Goal: Task Accomplishment & Management: Manage account settings

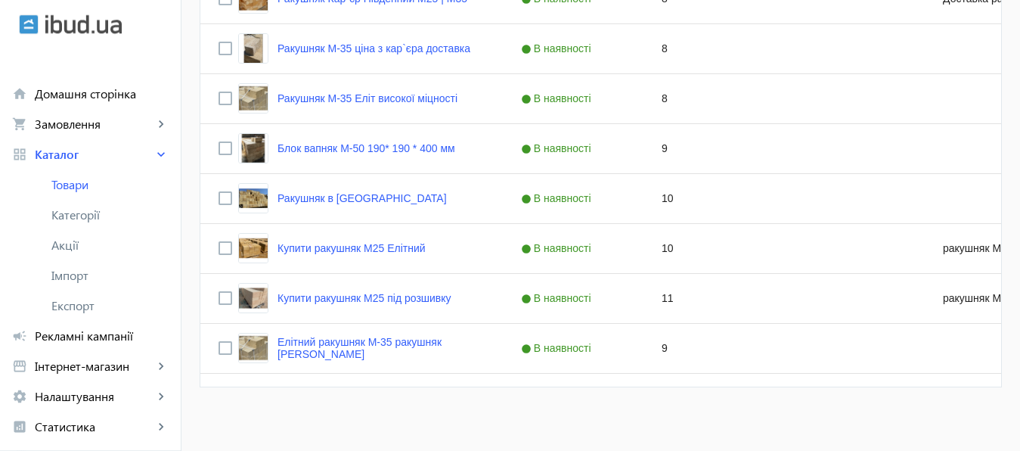
scroll to position [467, 0]
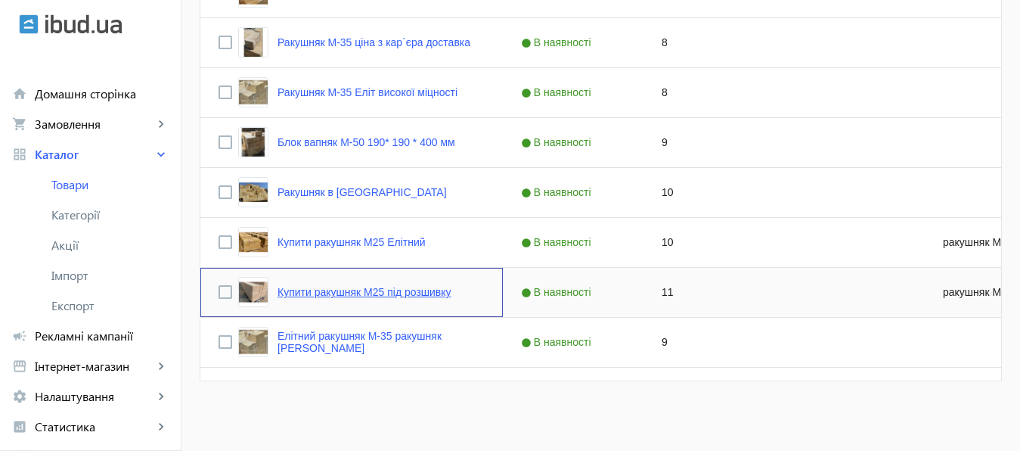
click at [370, 290] on link "Купити ракушняк М25 під розшивку" at bounding box center [365, 292] width 174 height 12
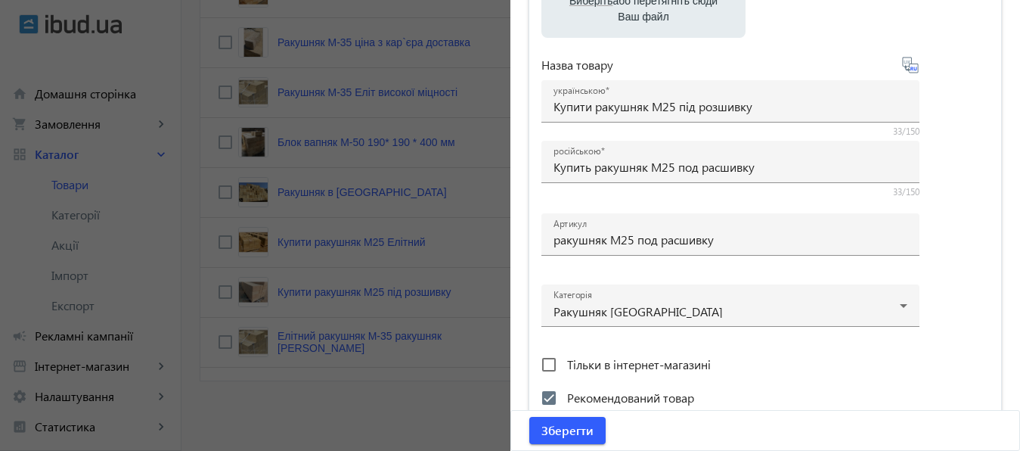
scroll to position [285, 0]
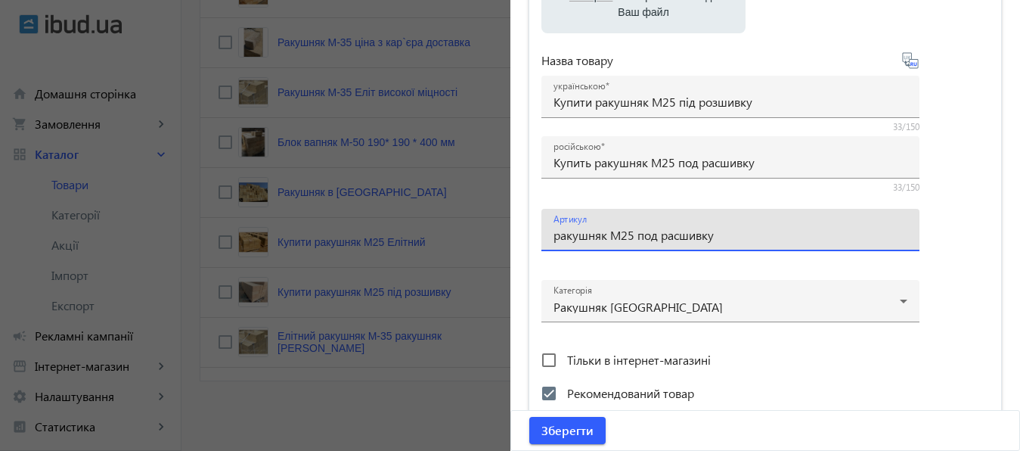
drag, startPoint x: 548, startPoint y: 236, endPoint x: 772, endPoint y: 237, distance: 223.1
click at [772, 237] on input "ракушняк М25 под расшивку" at bounding box center [731, 235] width 354 height 16
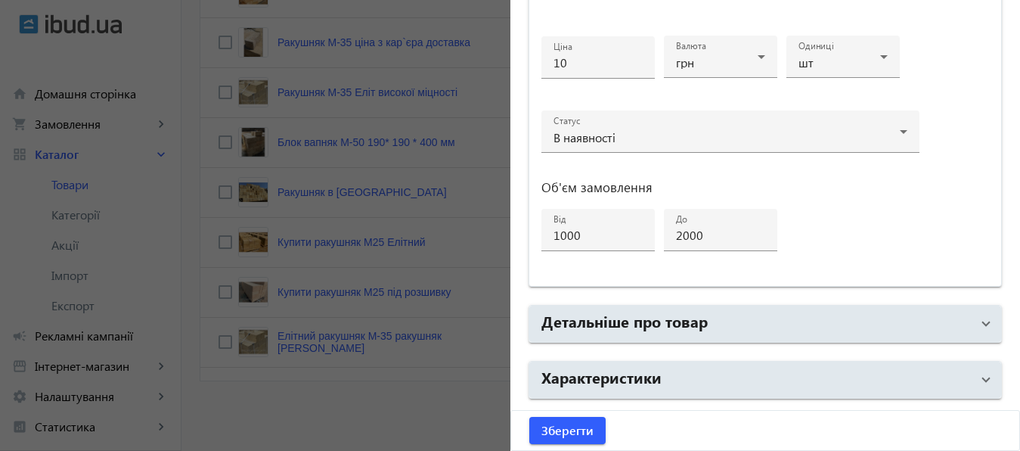
scroll to position [809, 0]
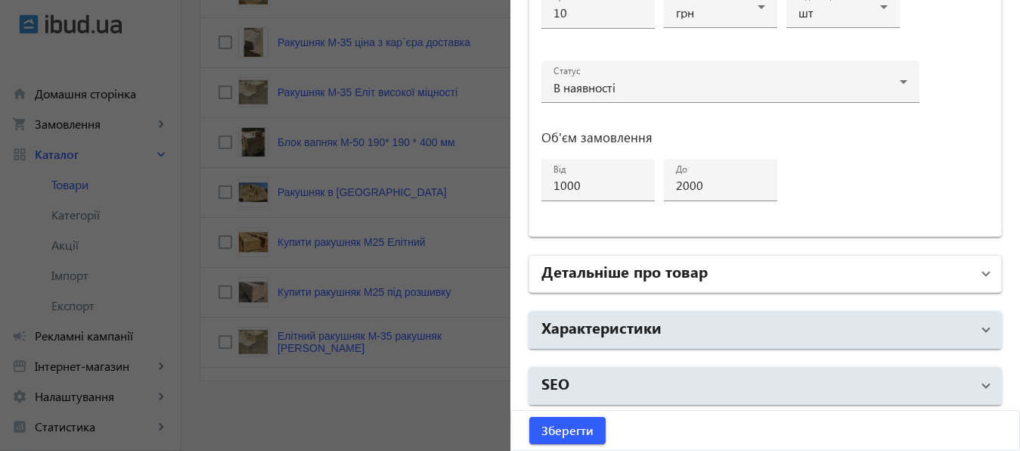
click at [843, 279] on mat-panel-title "Детальніше про товар" at bounding box center [757, 273] width 430 height 27
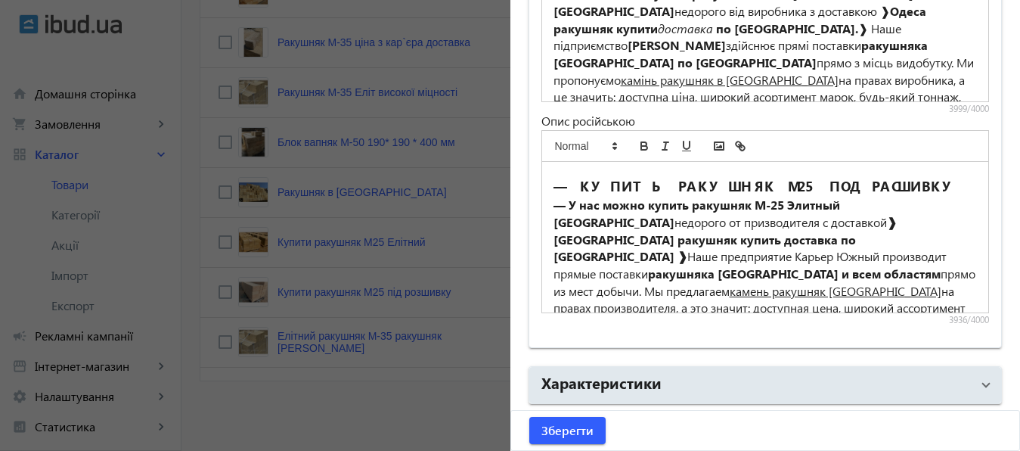
scroll to position [1312, 0]
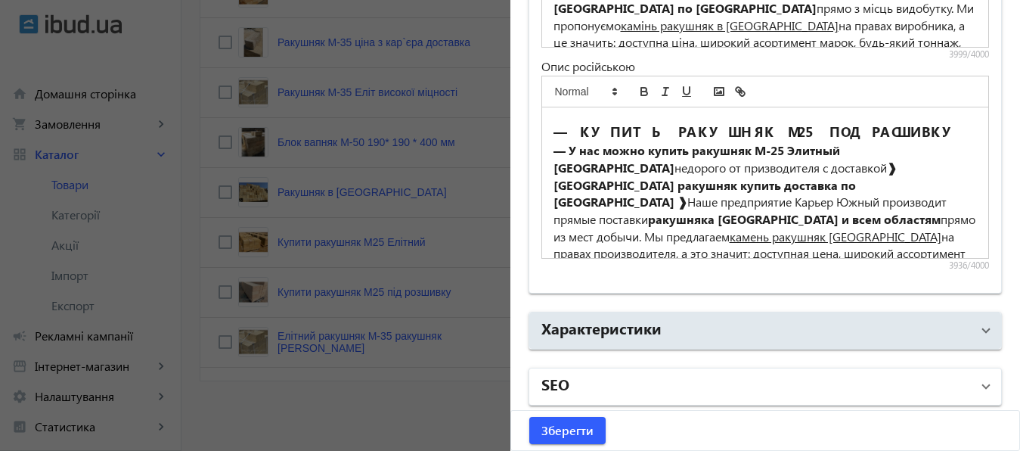
click at [693, 381] on mat-panel-title "SEO" at bounding box center [757, 386] width 430 height 27
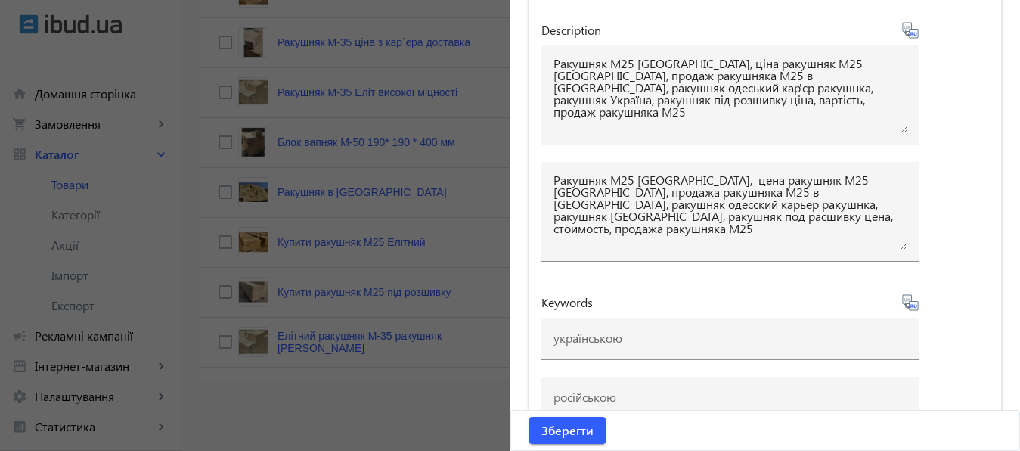
scroll to position [1899, 0]
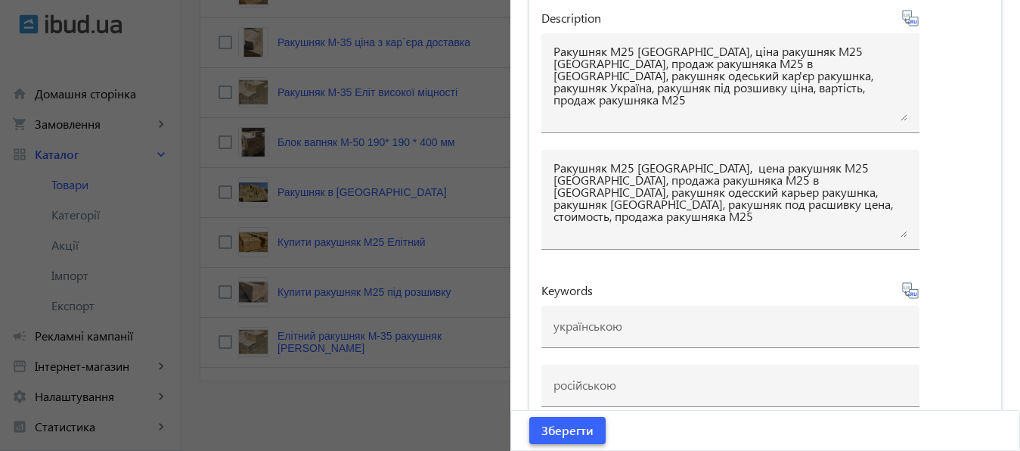
click at [562, 399] on span "Зберегти" at bounding box center [568, 430] width 52 height 17
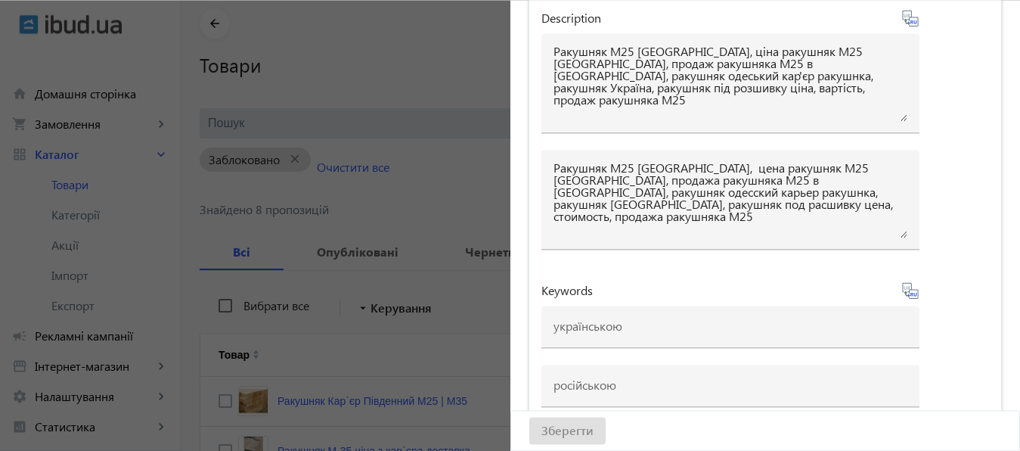
scroll to position [48, 0]
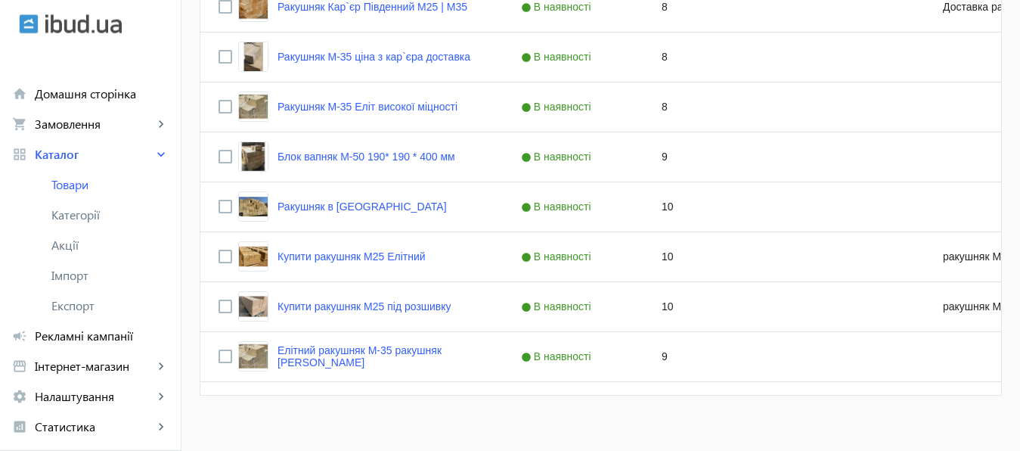
scroll to position [467, 0]
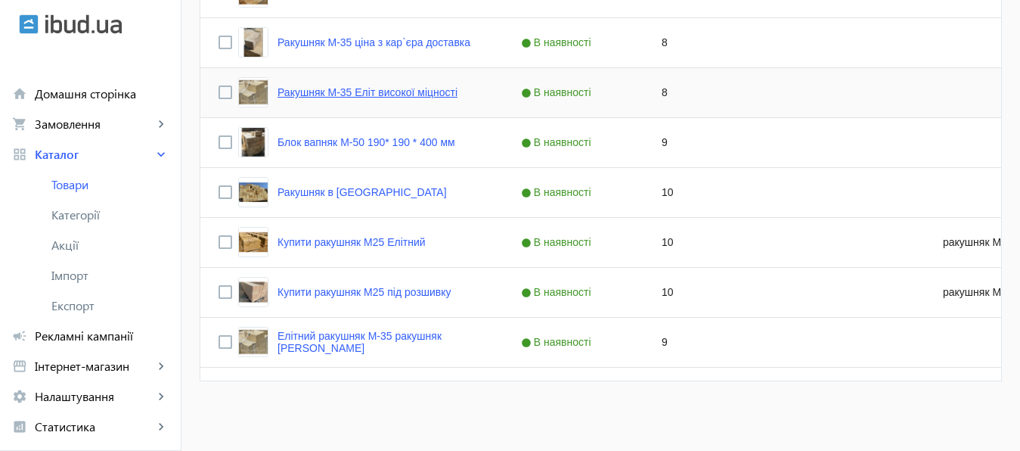
click at [373, 93] on link "Ракушняк М-35 Еліт високої міцності" at bounding box center [368, 92] width 180 height 12
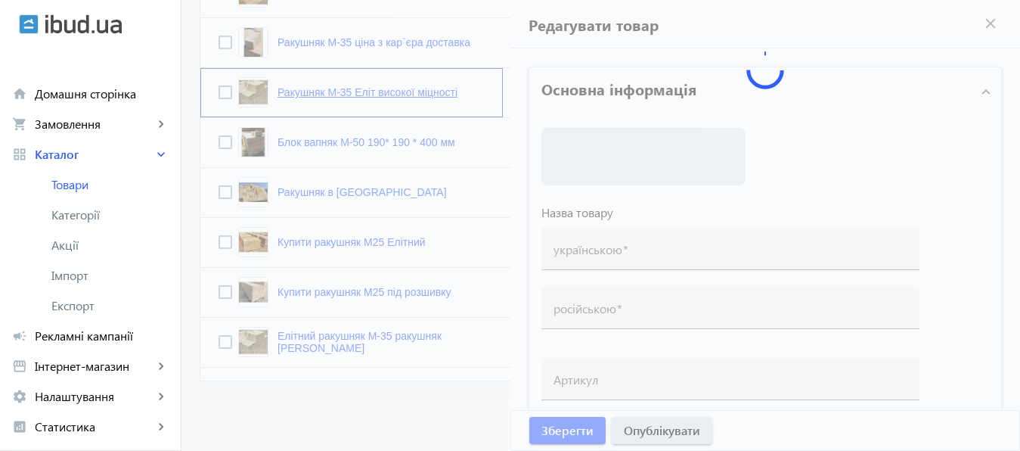
type input "Ракушняк М-35 Еліт високої міцності"
type input "Ракушняк М-35 Элит высокой прочности"
checkbox input "true"
type input "8"
type input "700"
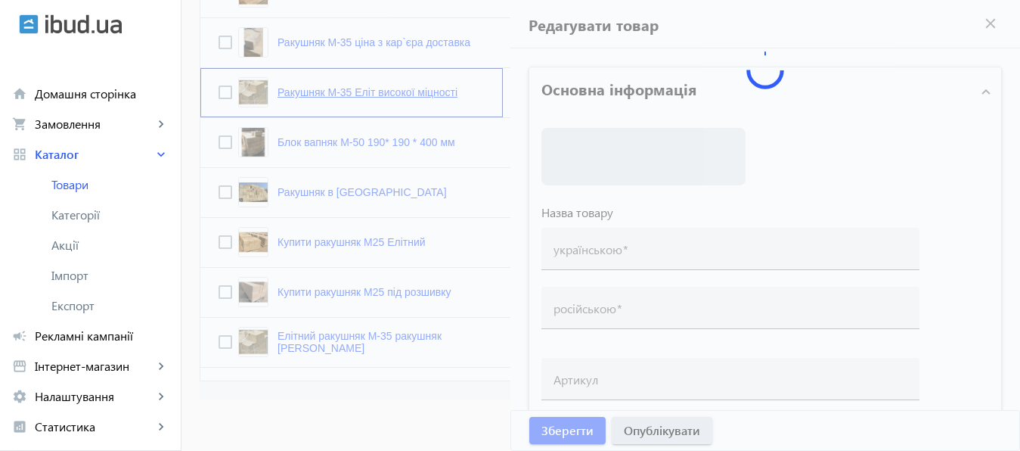
type input "2000"
type input "Купити ракушняк М35, камінь ракушняк М35, ціна ракушняк М35 m35 [Блок ракушняк …"
type input "Купить ракушняк М35, камень ракушняк М35, — цена ракушняк М35 m35 [Блок ракушня…"
type textarea "Купити ракушняк М-35 Одеса, ціна ракушняк М35 Одеса,камінь ракушняк М35 Одеса ;…"
type textarea "Купить ракушняк М-35 Одесса, цена ракушняк М35 Одесса,камень ракушняк М35 Одесс…"
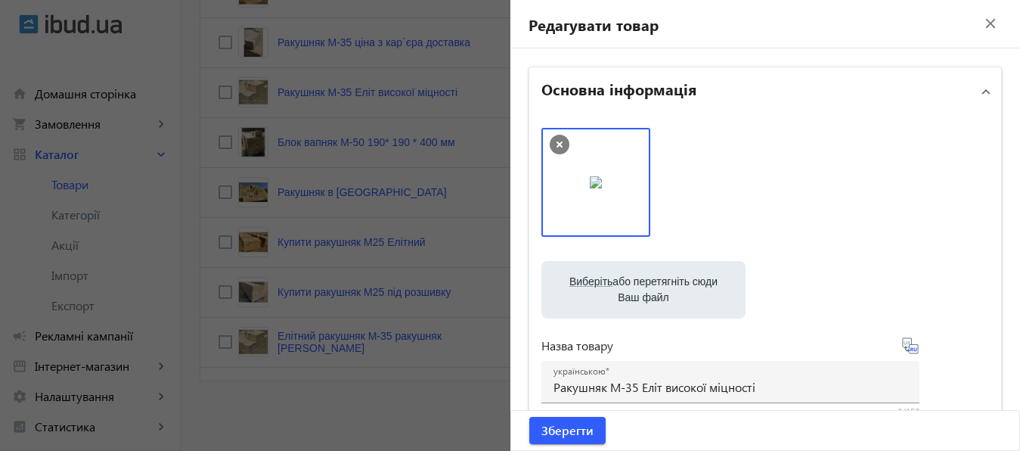
click at [655, 300] on label "Виберіть або перетягніть сюди Ваш файл" at bounding box center [644, 290] width 180 height 42
click at [655, 300] on input "Виберіть або перетягніть сюди Ваш файл" at bounding box center [644, 291] width 180 height 18
type input "C:\fakepath\РАКУШНЯК М25 М35 КАРЬЕР ЮЖНЫЙ.jpg"
click at [626, 290] on label "Виберіть або перетягніть сюди Ваш файл" at bounding box center [644, 290] width 180 height 42
click at [626, 290] on input "Виберіть або перетягніть сюди Ваш файл" at bounding box center [644, 291] width 180 height 18
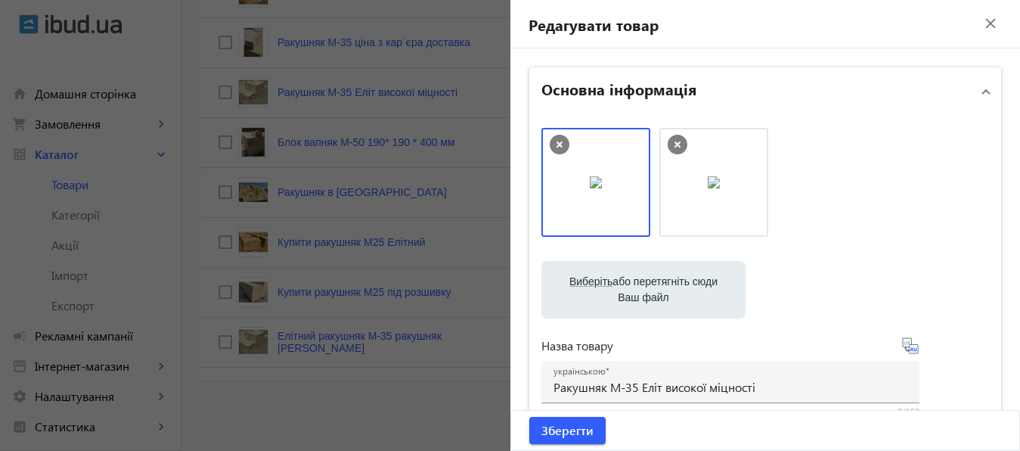
type input "C:\fakepath\КАРЬЕР ЮЖНЫЙ 1 2.jpg"
drag, startPoint x: 804, startPoint y: 174, endPoint x: 685, endPoint y: 175, distance: 119.5
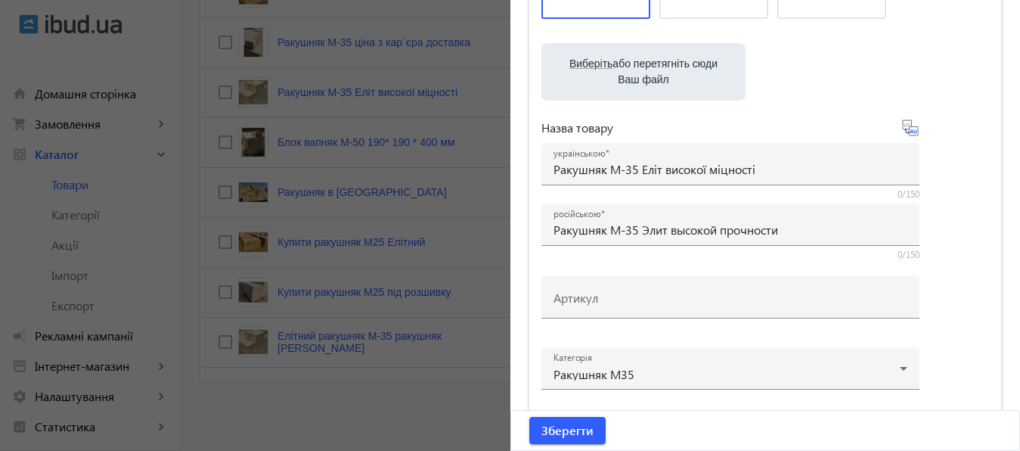
scroll to position [220, 0]
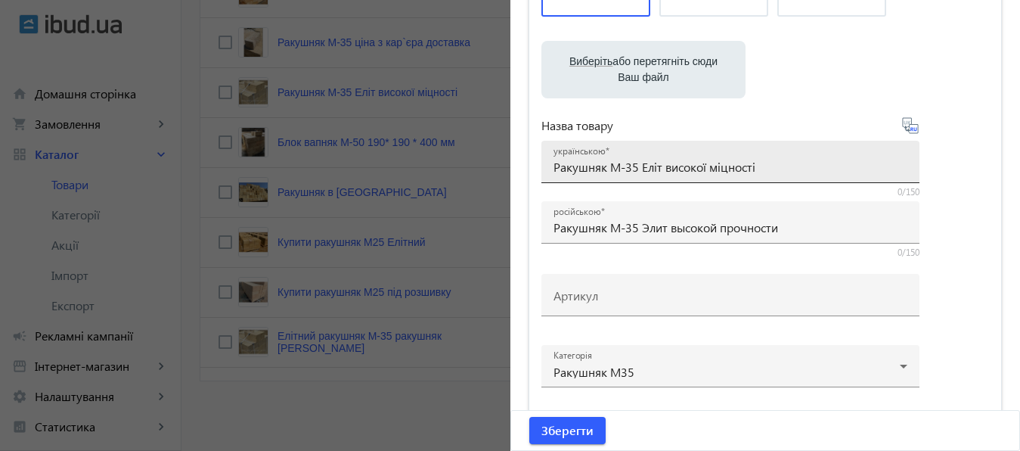
click at [616, 167] on input "Ракушняк М-35 Еліт високої міцності" at bounding box center [731, 167] width 354 height 16
click at [619, 168] on input "Ракушняк М-35 Еліт високої міцності" at bounding box center [731, 167] width 354 height 16
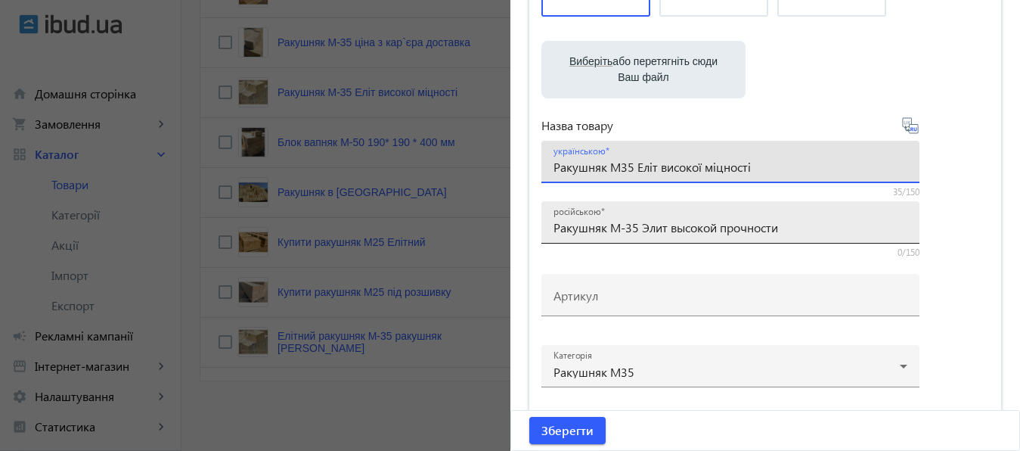
type input "Ракушняк М35 Еліт високої міцності"
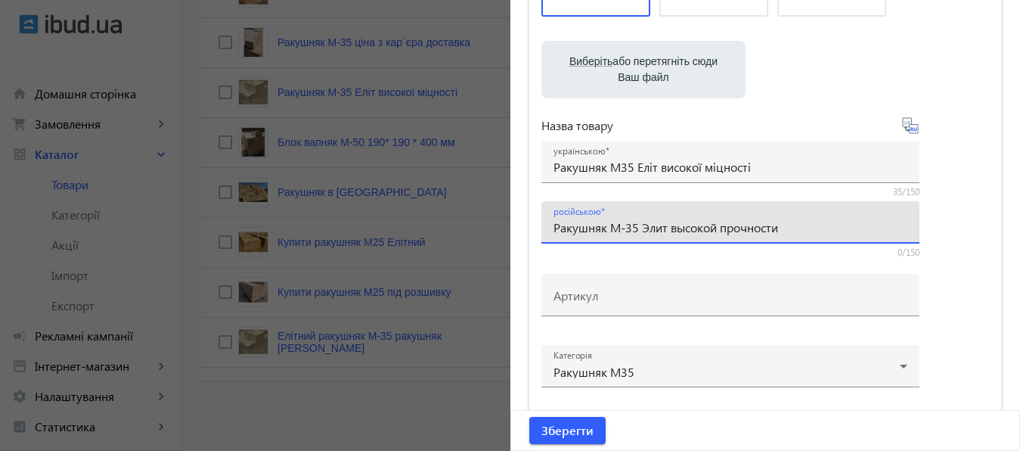
click at [623, 229] on input "Ракушняк М-35 Элит высокой прочности" at bounding box center [731, 227] width 354 height 16
click at [621, 228] on input "Ракушняк М-35 Элит высокой прочности" at bounding box center [731, 227] width 354 height 16
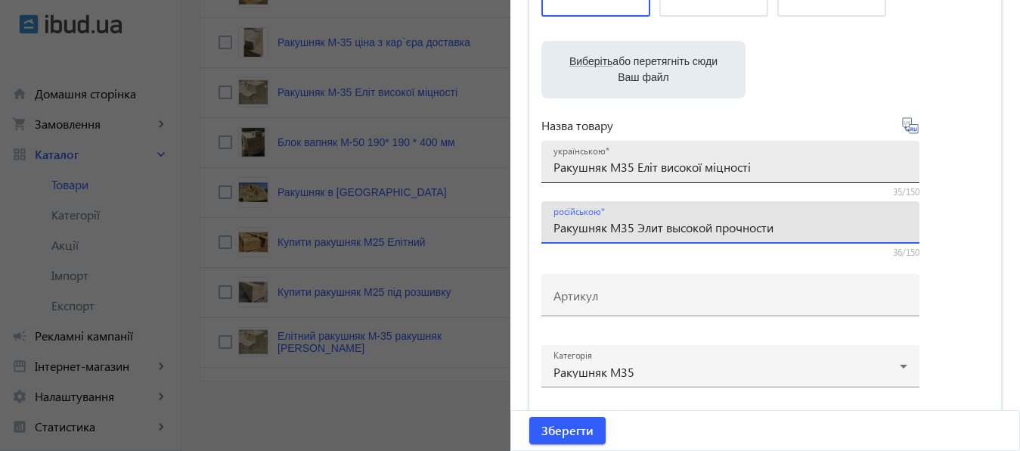
type input "Ракушняк М35 Элит высокой прочности"
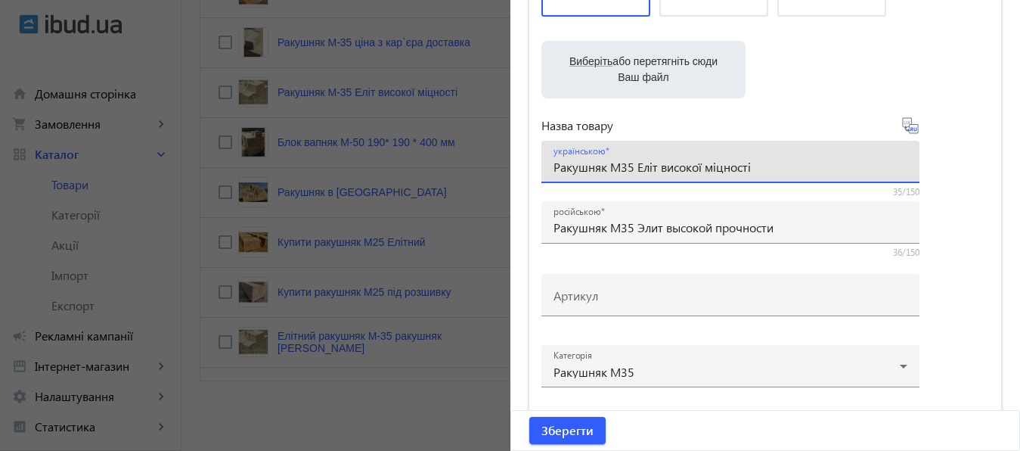
click at [554, 163] on input "Ракушняк М35 Еліт високої міцності" at bounding box center [731, 167] width 354 height 16
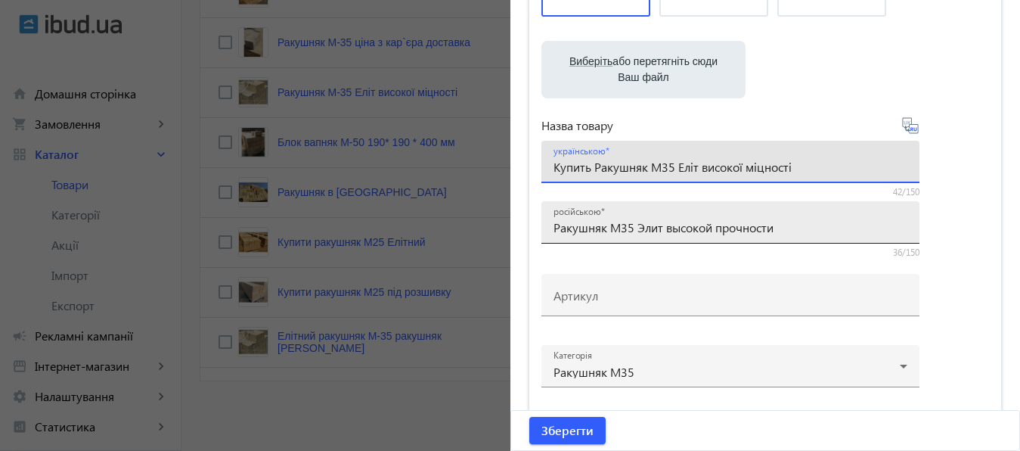
type input "Купить Ракушняк М35 Еліт високої міцності"
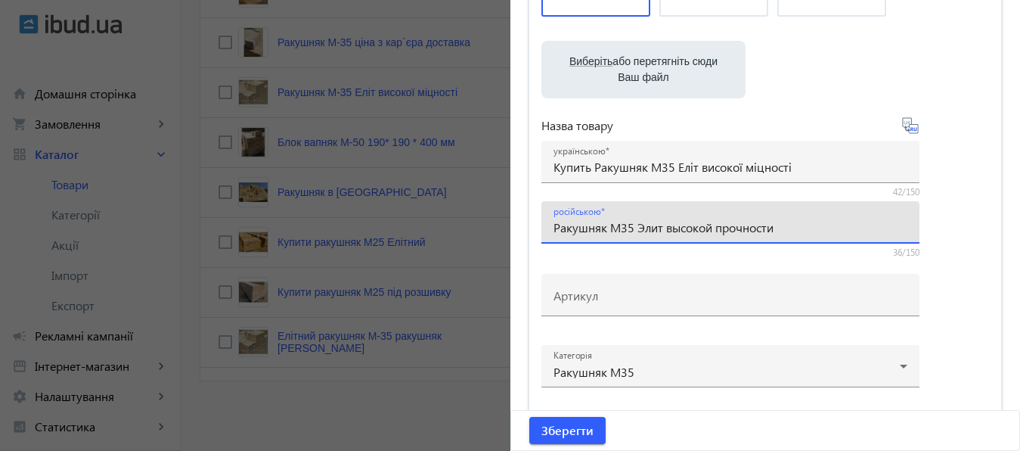
click at [554, 228] on input "Ракушняк М35 Элит высокой прочности" at bounding box center [731, 227] width 354 height 16
type input "Купити Ракушняк М35 Элит высокой прочности"
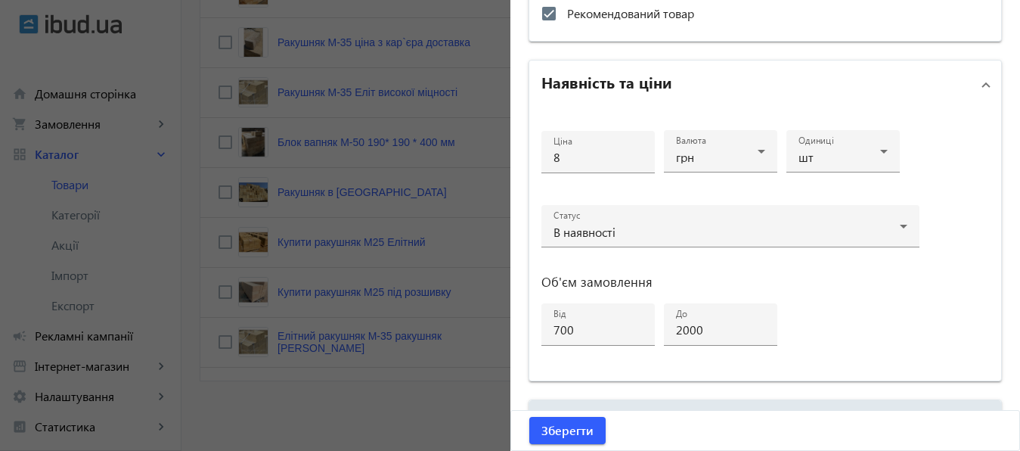
scroll to position [766, 0]
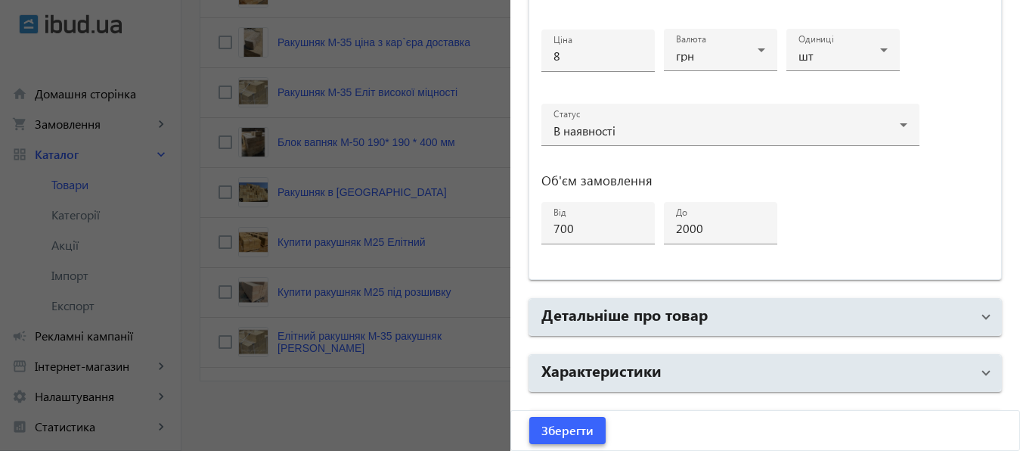
click at [560, 426] on span "Зберегти" at bounding box center [568, 430] width 52 height 17
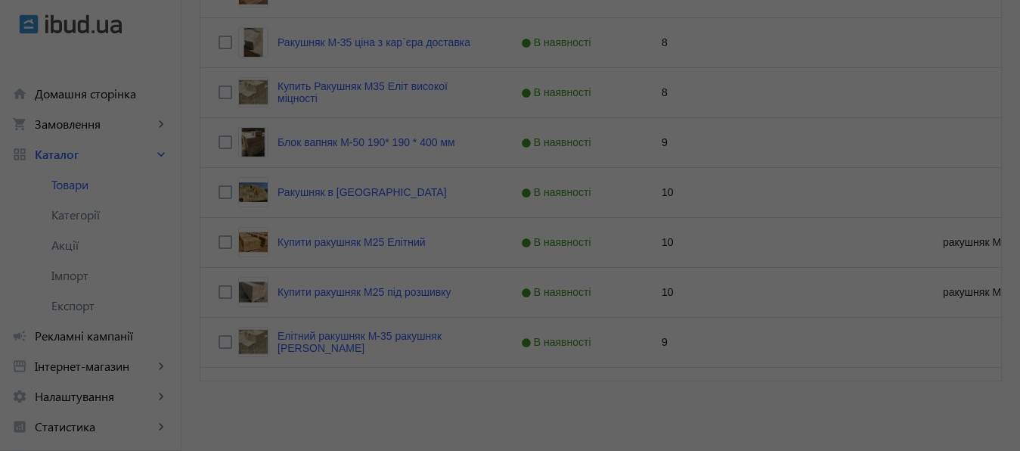
scroll to position [0, 0]
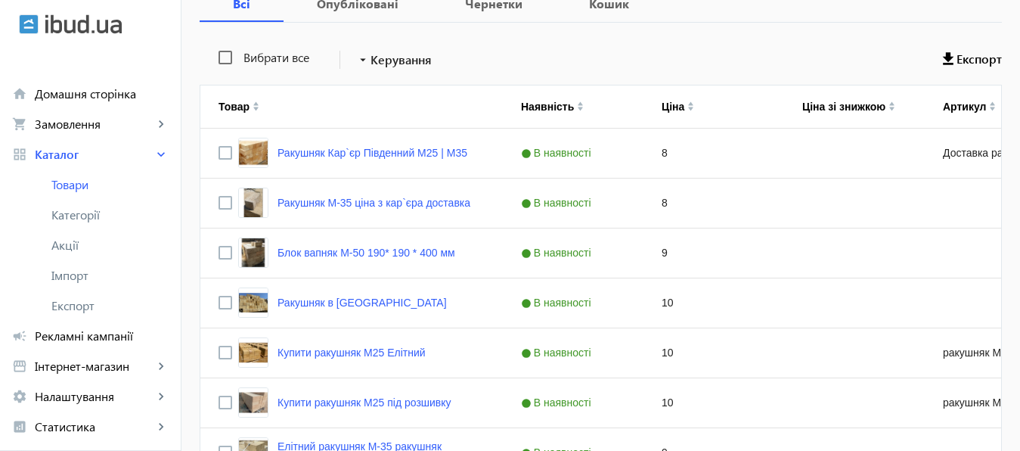
scroll to position [312, 0]
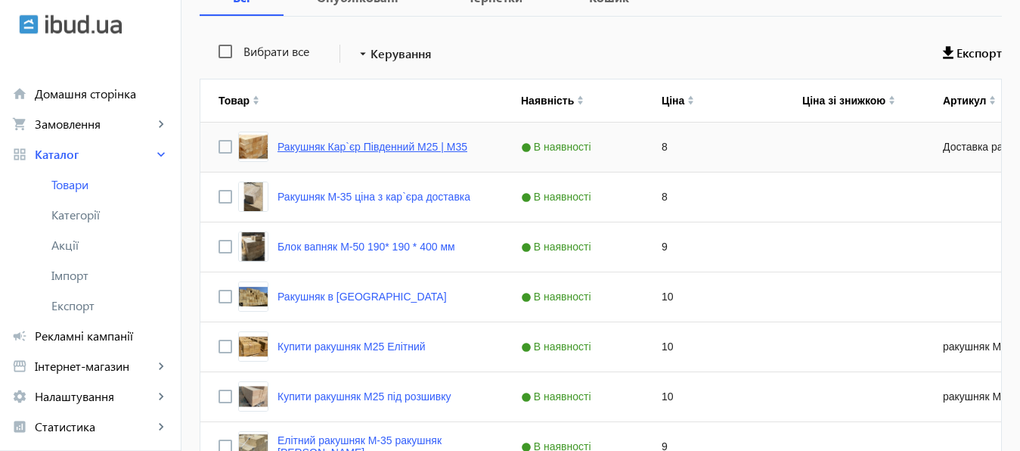
click at [348, 151] on link "Ракушняк Кар`єр Південний М25 | М35" at bounding box center [373, 147] width 190 height 12
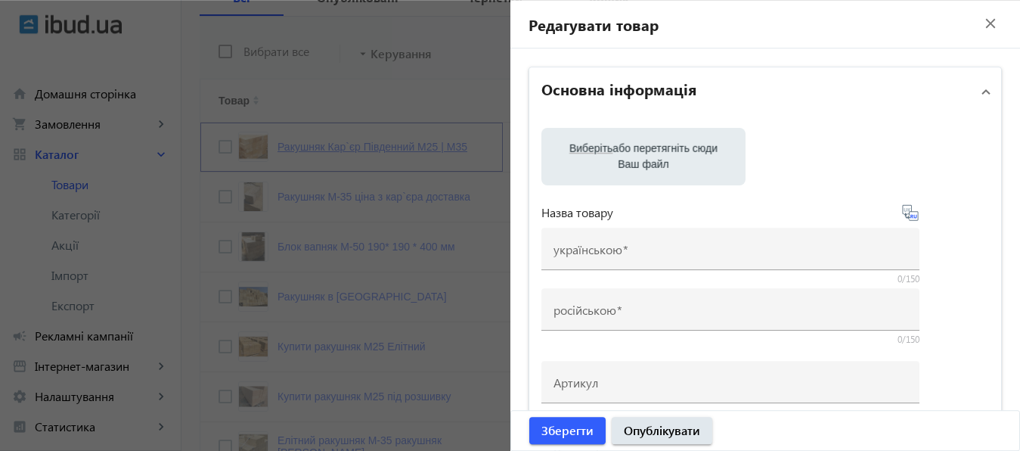
type input "Ракушняк Кар`єр Південний М25 | М35"
type input "Ракушняк Карьер Южный М25 | М35"
type input "Доставка ракушняка по Украине"
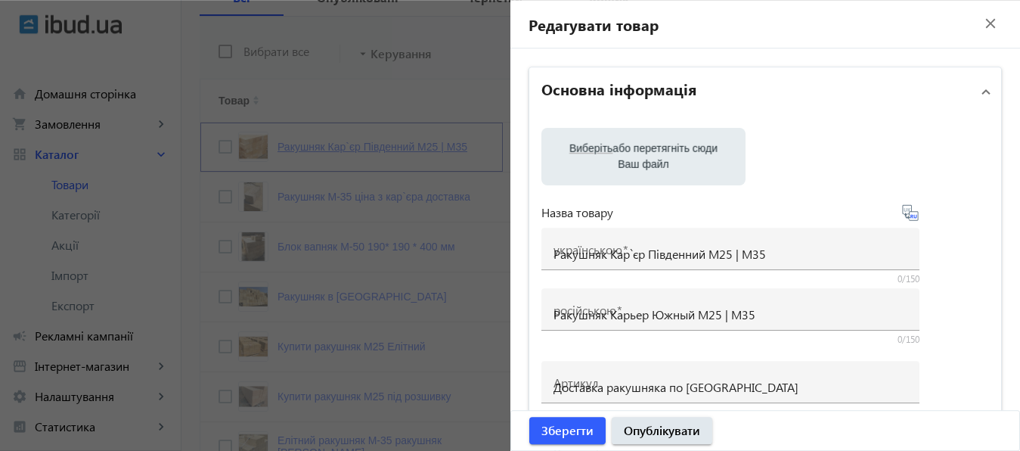
checkbox input "true"
type input "8"
type input "1000"
type input "100000"
type input "Ракушняк Одеса, доставка ракушняка Одеська область [Кар`єр Південний]"
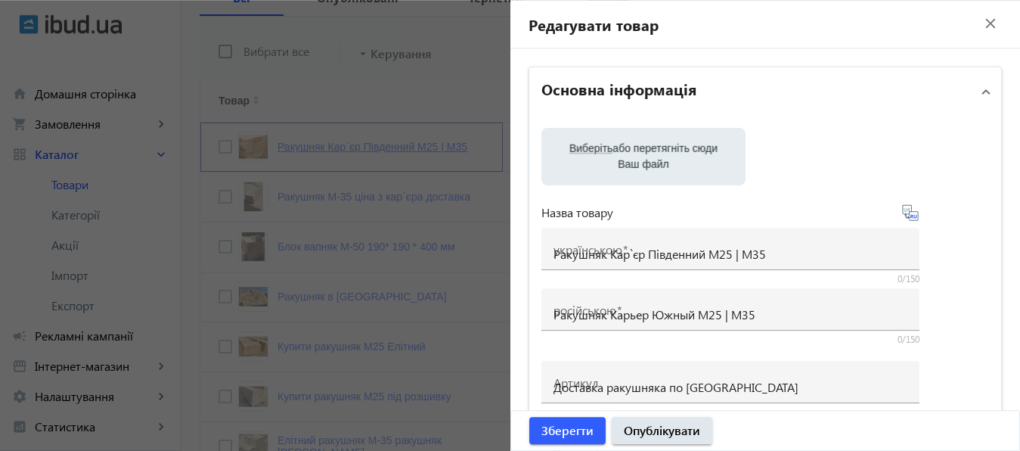
type input "Ракушняк Одесса, доставка ракушняка Одесская область [Карьер Южный]"
type textarea "Купити ракушняк М35 Одеса, ракушняк ціна Одеса, доставка ракушняка по Україні, …"
type textarea "Купить ракушняк М35 Одесса, ракушняк цена Одесса, доставка ракушняка по Украине…"
type input "Ракушняк Одеса, камінь ракушняк Миколаїв, черепашник-ракушняк купити Київ, дост…"
type input "Ракушняк Одесса, камень ракушняк Николаев, ракушечник- ракушняк купить Киев, до…"
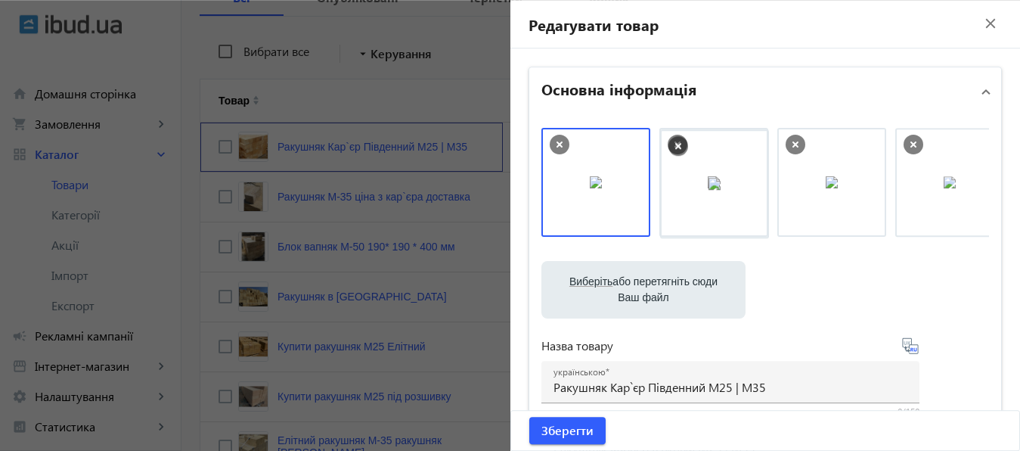
drag, startPoint x: 818, startPoint y: 166, endPoint x: 707, endPoint y: 168, distance: 110.4
click at [707, 168] on body "arrow_back home Домашня сторінка shopping_cart Замовлення keyboard_arrow_right …" at bounding box center [510, 122] width 1020 height 868
drag, startPoint x: 937, startPoint y: 170, endPoint x: 834, endPoint y: 173, distance: 103.7
click at [834, 173] on body "arrow_back home Домашня сторінка shopping_cart Замовлення keyboard_arrow_right …" at bounding box center [510, 122] width 1020 height 868
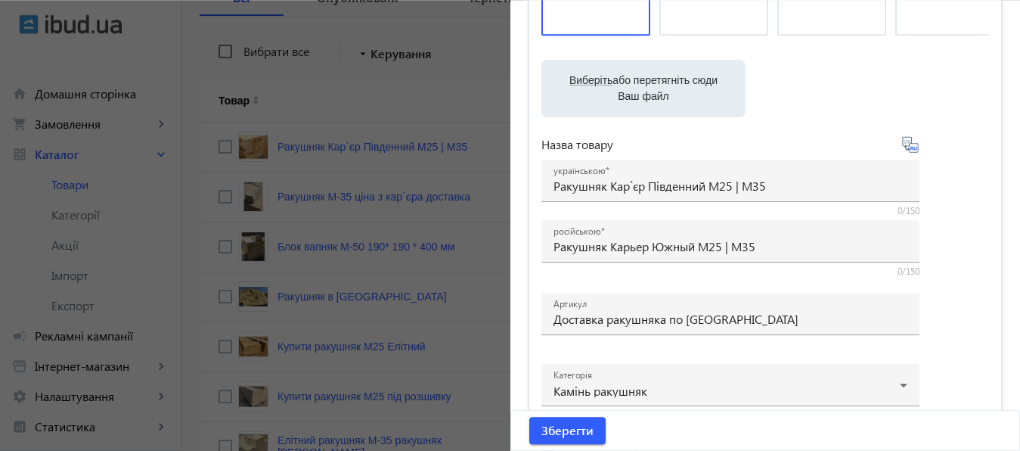
scroll to position [199, 0]
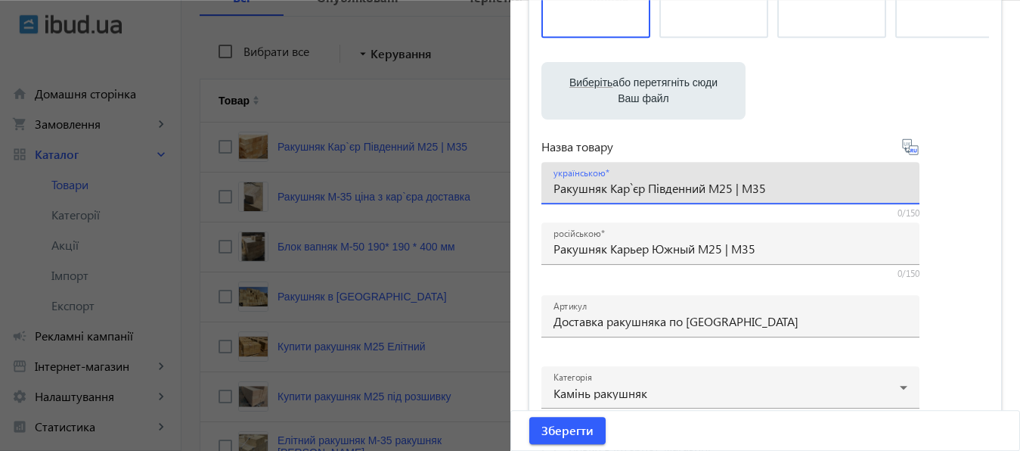
click at [724, 191] on input "Ракушняк Кар`єр Південний М25 | М35" at bounding box center [731, 188] width 354 height 16
click at [757, 192] on input "Ракушняк Кар`єр Південний М35 | М35" at bounding box center [731, 188] width 354 height 16
drag, startPoint x: 706, startPoint y: 190, endPoint x: 780, endPoint y: 184, distance: 73.6
click at [780, 184] on input "Ракушняк Кар`єр Південний М35 | М25" at bounding box center [731, 188] width 354 height 16
click at [605, 191] on input "Ракушняк Кар`єр Південний" at bounding box center [731, 188] width 354 height 16
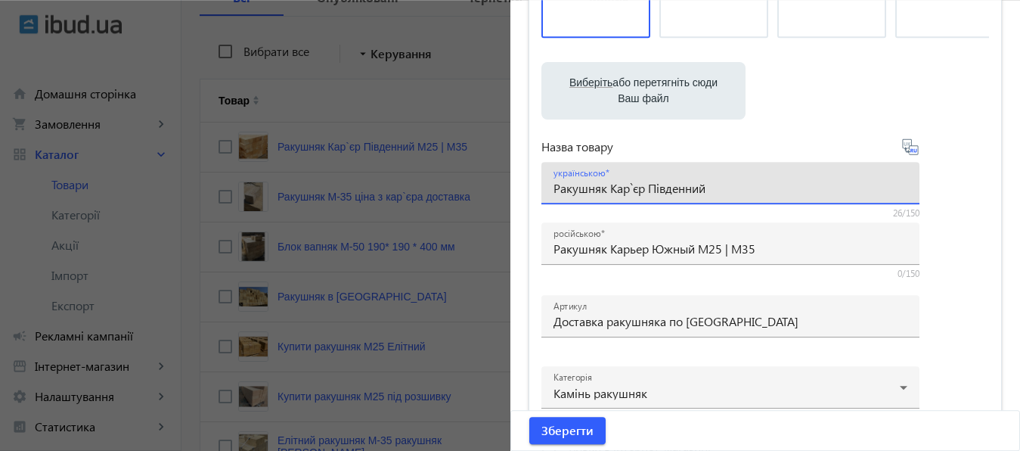
paste input "35 | М25"
drag, startPoint x: 709, startPoint y: 188, endPoint x: 774, endPoint y: 188, distance: 65.0
click at [774, 188] on input "Ракушняк М35 | М25 Кар`єр Південний" at bounding box center [731, 188] width 354 height 16
type input "Ракушняк М35 | М25 Кар`єр"
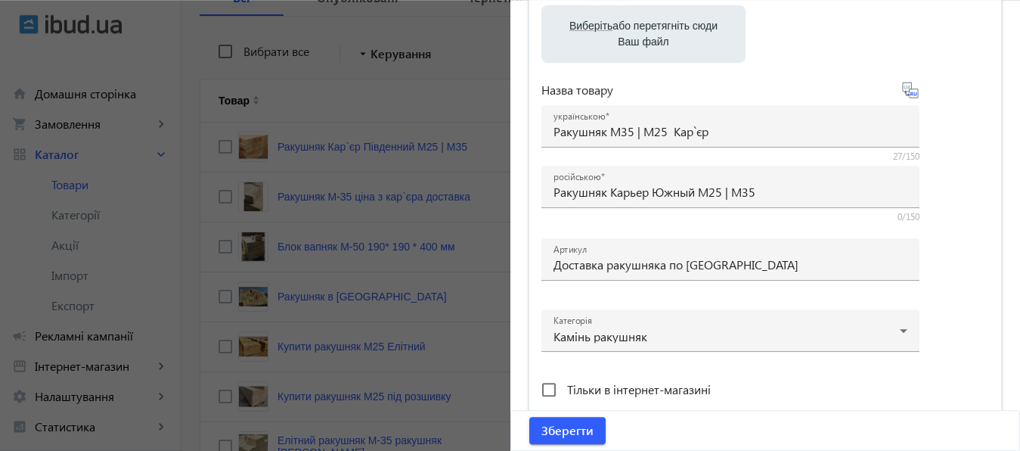
scroll to position [264, 0]
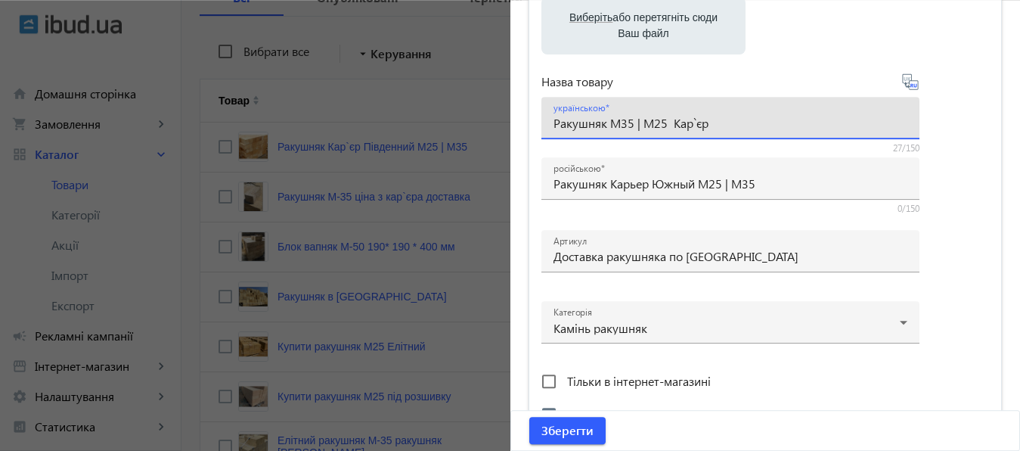
drag, startPoint x: 607, startPoint y: 125, endPoint x: 661, endPoint y: 123, distance: 54.5
click at [661, 123] on input "Ракушняк М35 | М25 Кар`єр" at bounding box center [731, 123] width 354 height 16
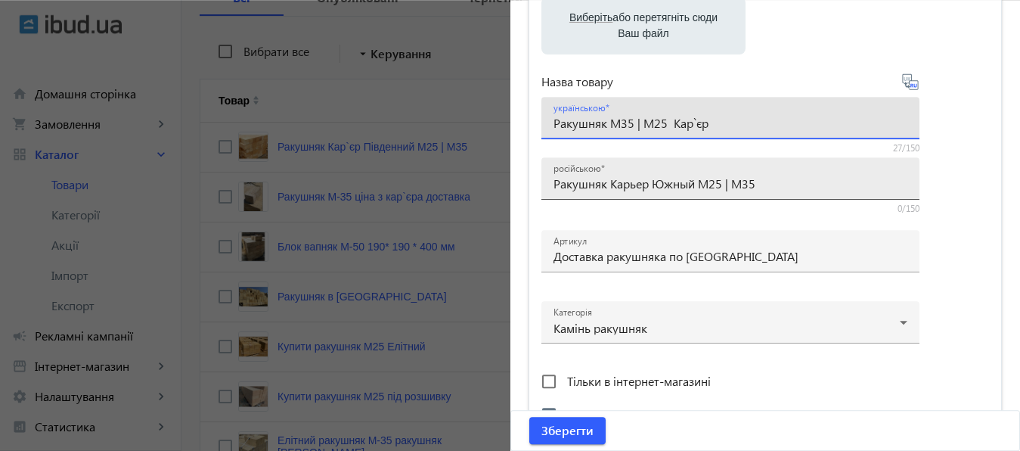
click at [604, 186] on input "Ракушняк Карьер Южный М25 | М35" at bounding box center [731, 183] width 354 height 16
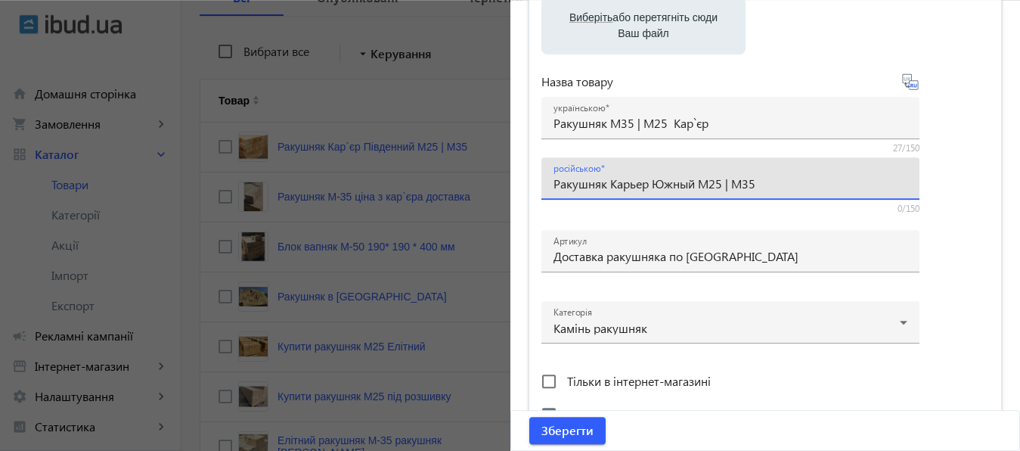
paste input "35 | М25"
drag, startPoint x: 663, startPoint y: 185, endPoint x: 852, endPoint y: 169, distance: 188.9
click at [852, 175] on input "Ракушняк М35 | М25 Карьер Южный М25 | М35" at bounding box center [731, 183] width 354 height 16
paste input "от производителя"
type input "Ракушняк М35 | М25 от производителя"
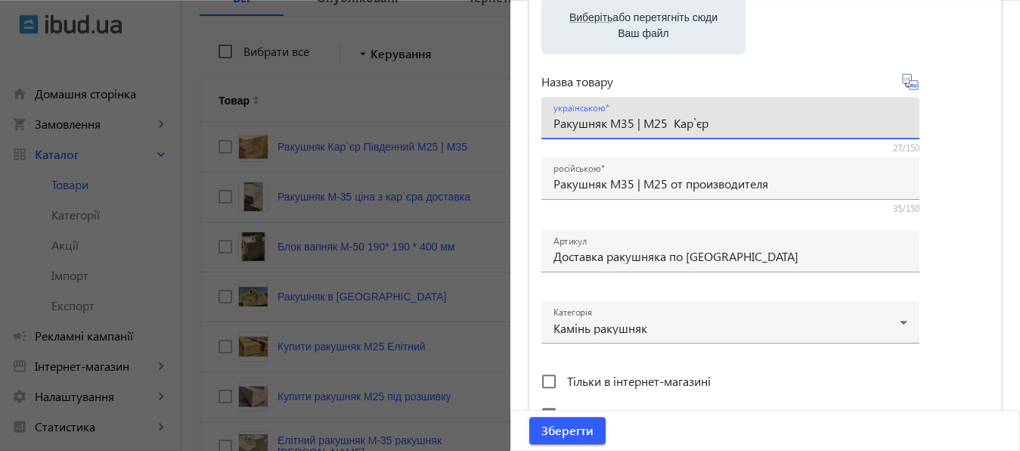
drag, startPoint x: 665, startPoint y: 126, endPoint x: 759, endPoint y: 126, distance: 94.5
click at [759, 126] on input "Ракушняк М35 | М25 Кар`єр" at bounding box center [731, 123] width 354 height 16
paste input "від виробника"
type input "Ракушняк М35 | М25 від виробника"
click at [564, 428] on span "Зберегти" at bounding box center [568, 430] width 52 height 17
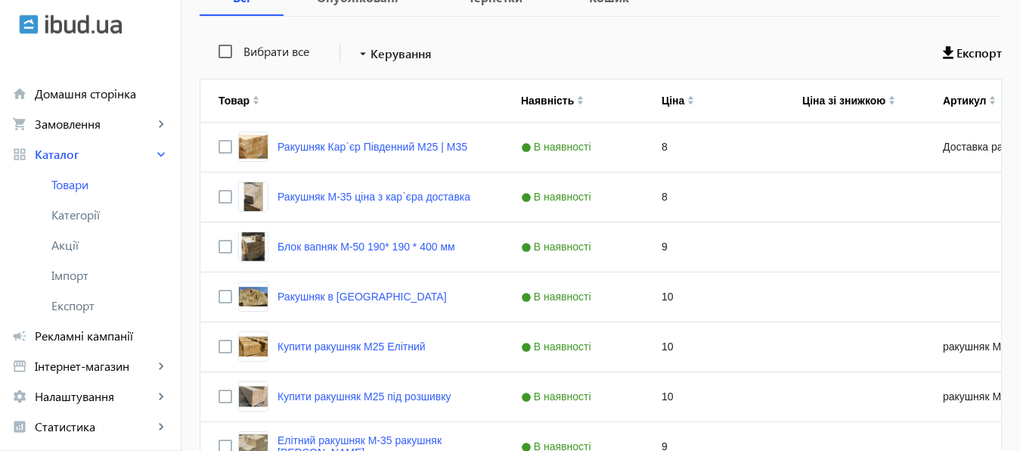
scroll to position [0, 0]
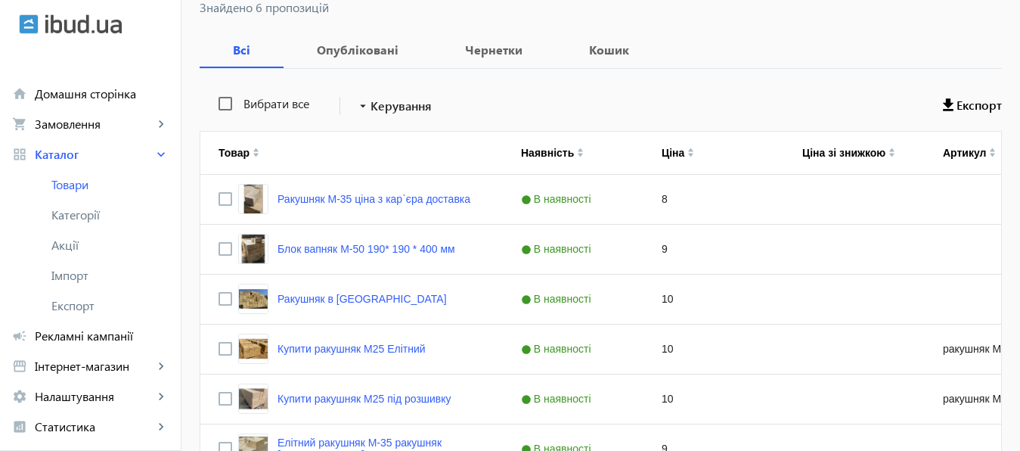
scroll to position [278, 0]
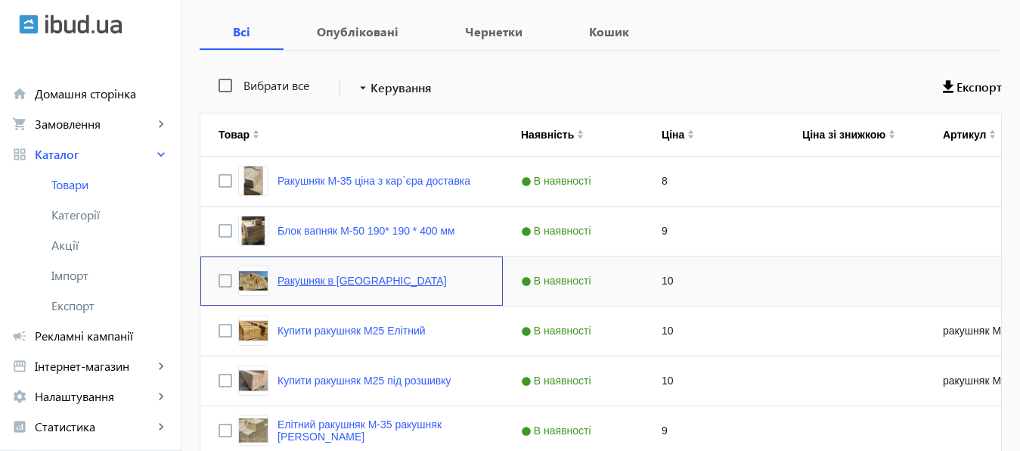
click at [359, 280] on link "Ракушняк в [GEOGRAPHIC_DATA]" at bounding box center [362, 281] width 169 height 12
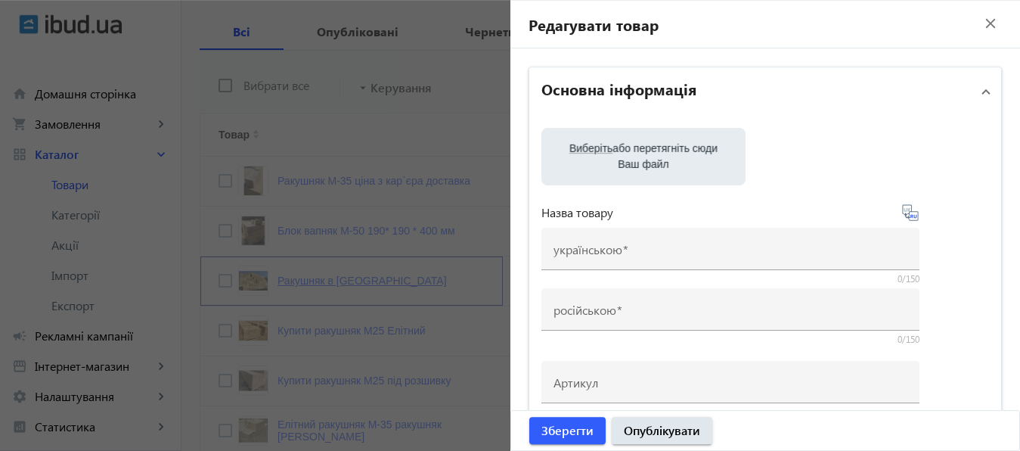
type input "Ракушняк в [GEOGRAPHIC_DATA]"
type input "Ракушняк в Одесской области"
checkbox input "true"
type input "10"
type input "1000"
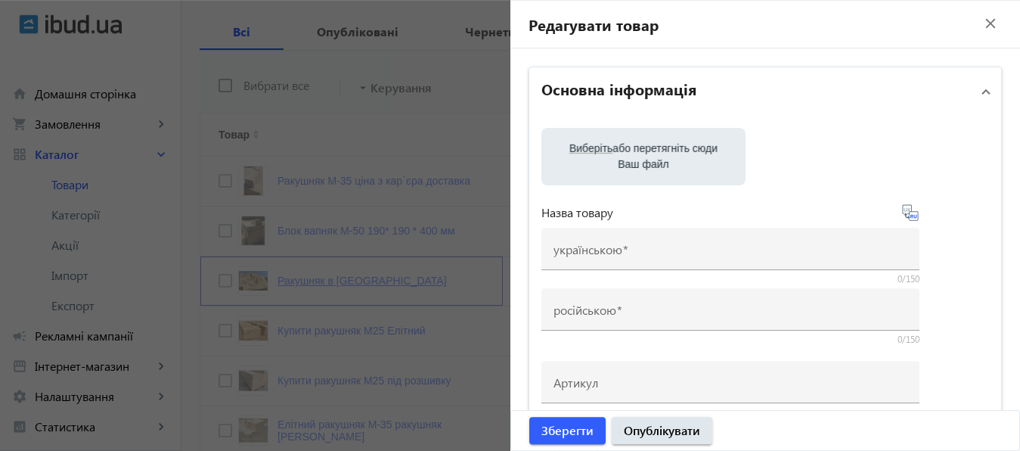
type input "1500"
type input "Купити ракушняк Одеська область, ракушняк в Одеській області, ціна ракушняк оде…"
type input "Купить ракушняк Одесская область, ракушняк в Одесской области, цена ракушняк од…"
type textarea "Блок ракушняк Одеська область, ракушняк в Одеську область, ракушняк ціна одеськ…"
type textarea "Блок ракушняк Одесская область, ракушняк в Одесскую область, ракушняк цена одес…"
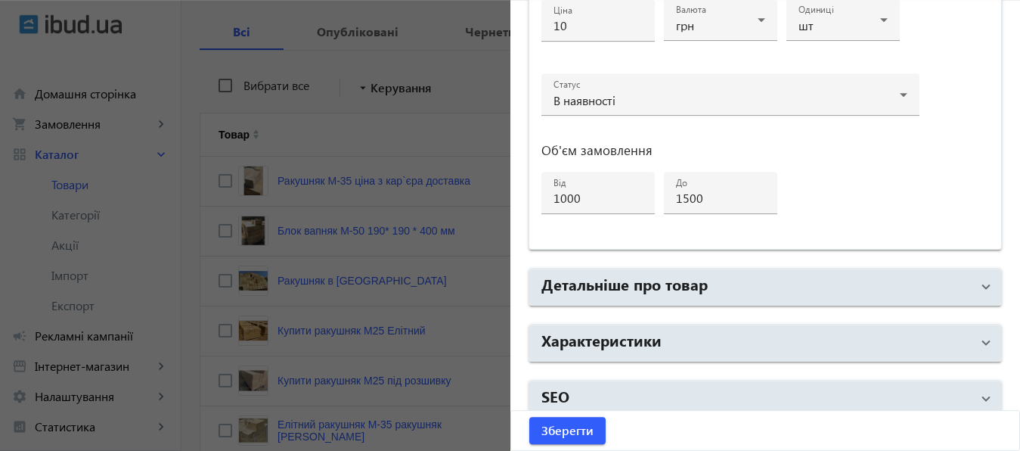
scroll to position [809, 0]
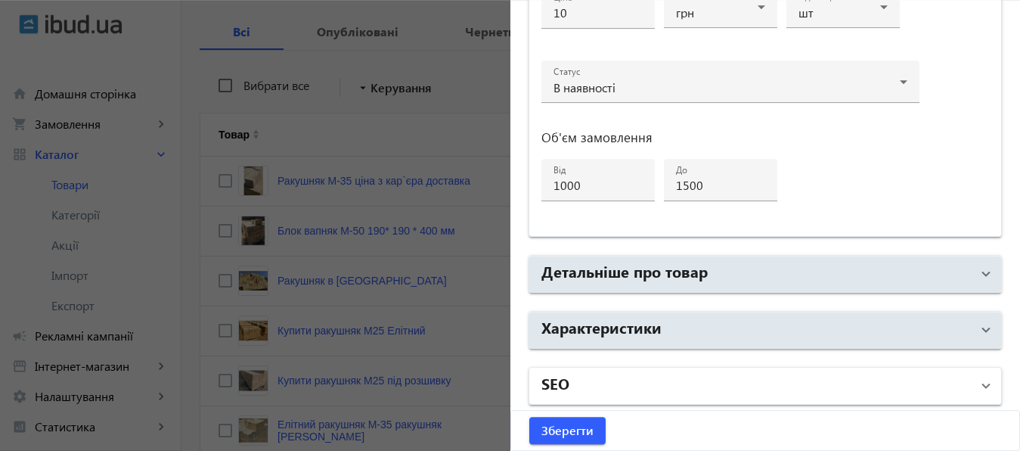
click at [654, 382] on mat-panel-title "SEO" at bounding box center [757, 385] width 430 height 27
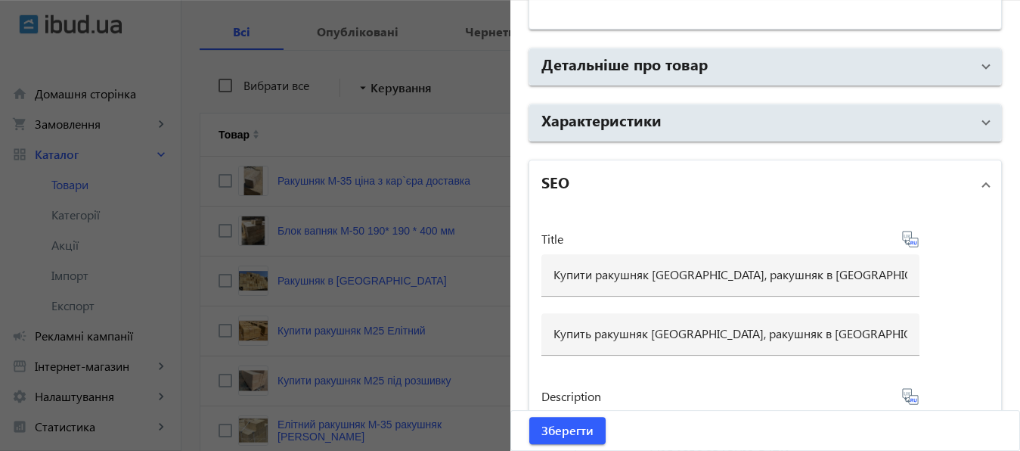
scroll to position [1023, 0]
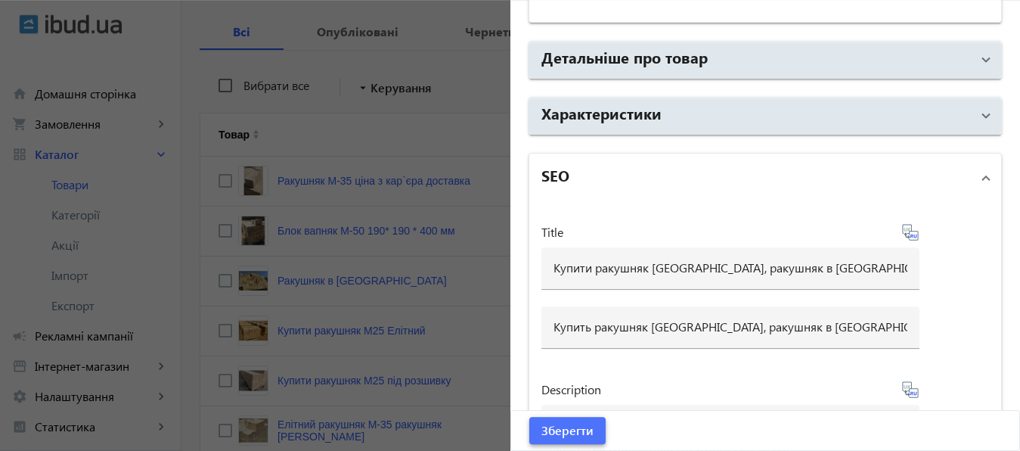
click at [570, 431] on span "Зберегти" at bounding box center [568, 430] width 52 height 17
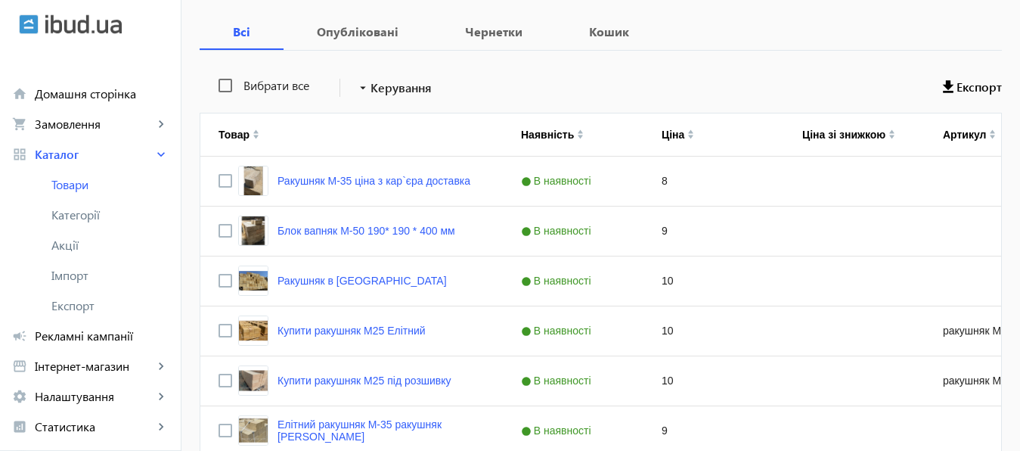
scroll to position [0, 0]
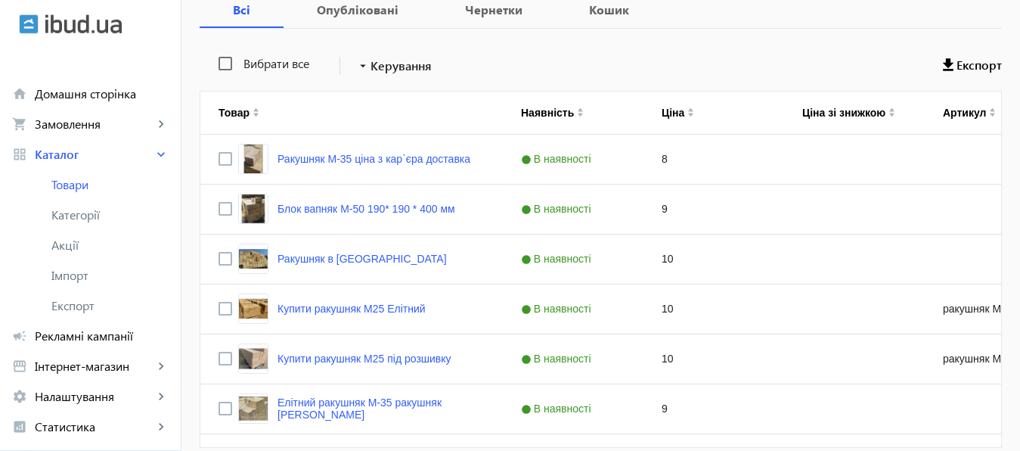
scroll to position [292, 0]
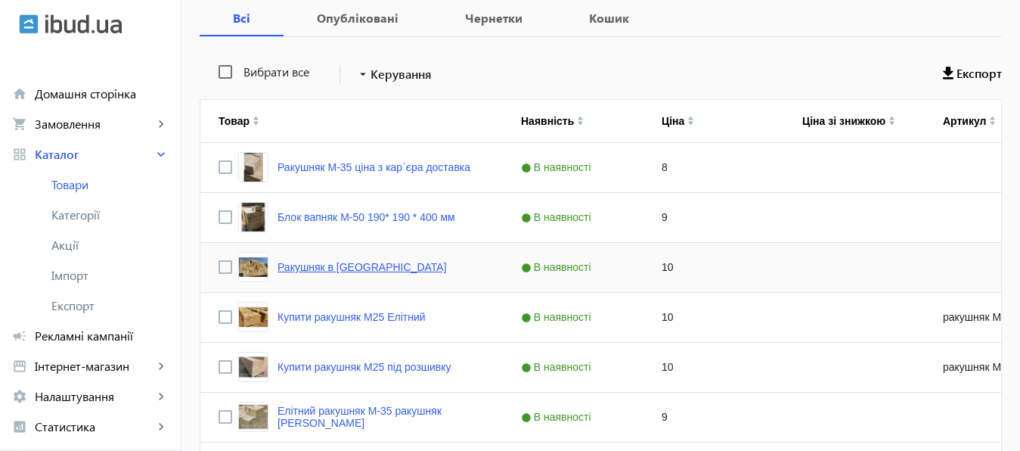
click at [347, 266] on link "Ракушняк в [GEOGRAPHIC_DATA]" at bounding box center [362, 267] width 169 height 12
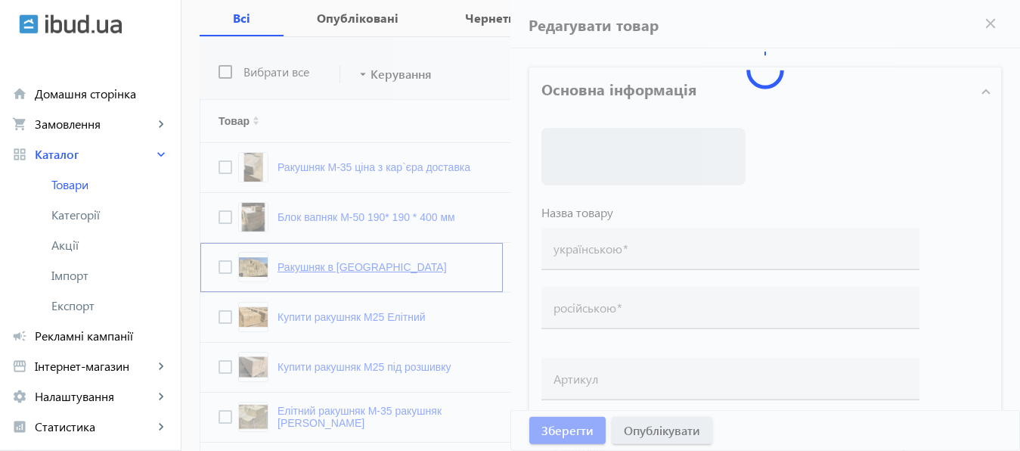
type input "Ракушняк в [GEOGRAPHIC_DATA]"
checkbox input "true"
type input "10"
type input "1000"
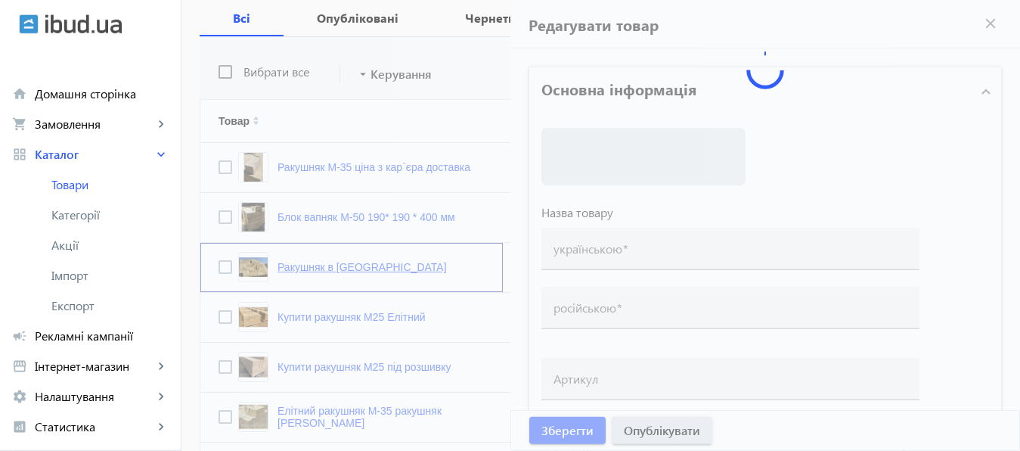
type input "1500"
type input "Купити ракушняк [GEOGRAPHIC_DATA], ракушняк в [GEOGRAPHIC_DATA], ціна ракушняк …"
type input "Купить ракушняк [GEOGRAPHIC_DATA], ракушняк в [GEOGRAPHIC_DATA], цена ракушняк …"
type textarea "Блок ракушняк [GEOGRAPHIC_DATA], ракушняк в [GEOGRAPHIC_DATA], ракушняк ціна [G…"
type textarea "Блок ракушняк [GEOGRAPHIC_DATA], ракушняк в [GEOGRAPHIC_DATA], ракушняк цена [G…"
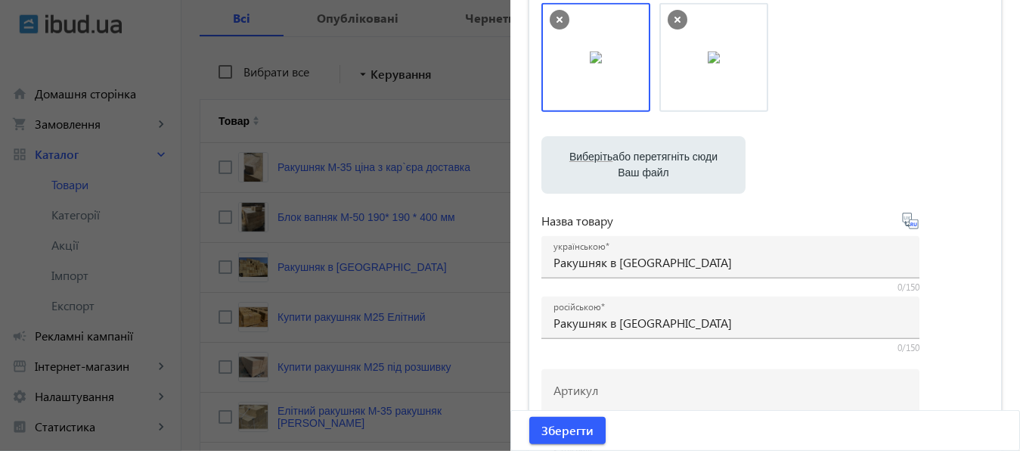
scroll to position [138, 0]
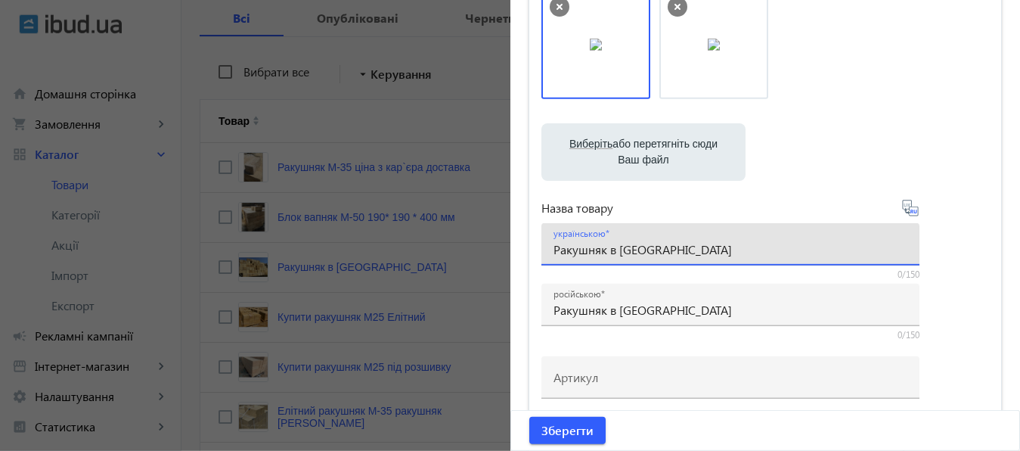
click at [554, 250] on input "Ракушняк в [GEOGRAPHIC_DATA]" at bounding box center [731, 249] width 354 height 16
drag, startPoint x: 588, startPoint y: 250, endPoint x: 799, endPoint y: 247, distance: 211.1
click at [799, 247] on input "Купить Ракушняк в [GEOGRAPHIC_DATA]" at bounding box center [731, 249] width 354 height 16
paste input "Купить ракушняк в [GEOGRAPHIC_DATA]"
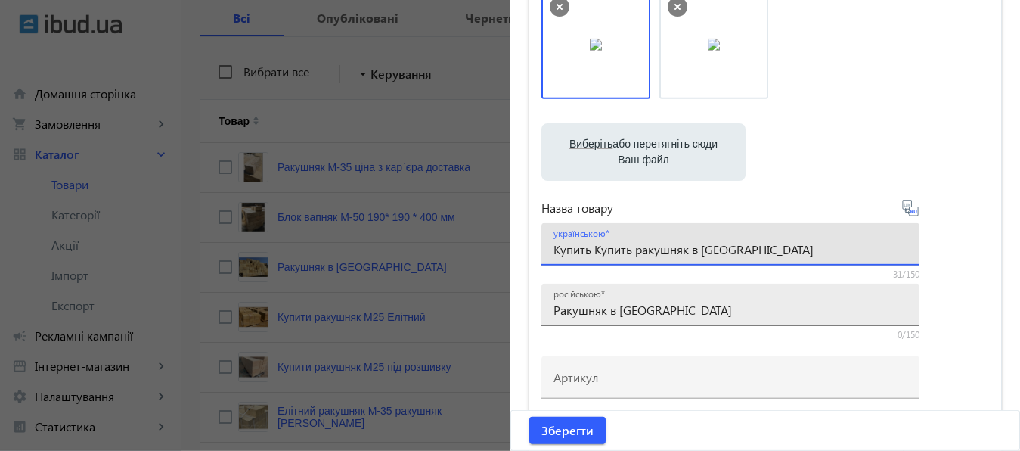
type input "Купить Купить ракушняк в [GEOGRAPHIC_DATA]"
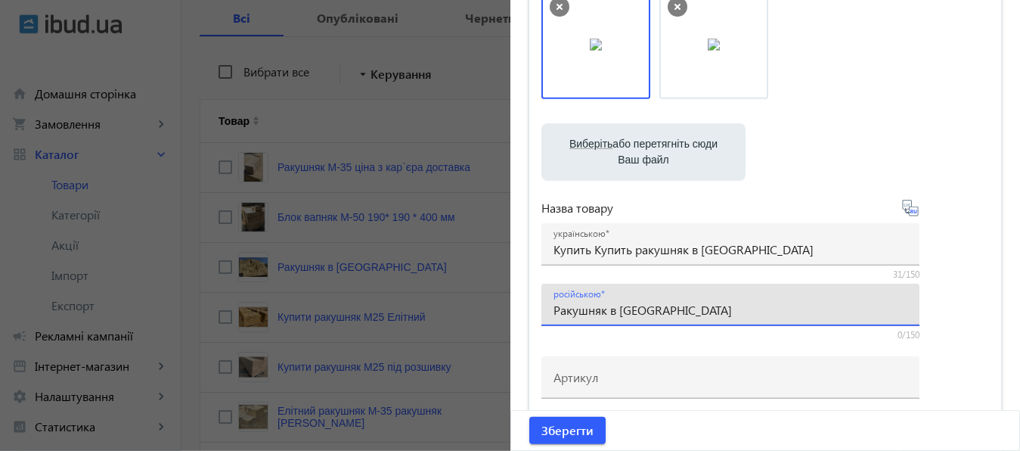
drag, startPoint x: 548, startPoint y: 309, endPoint x: 740, endPoint y: 315, distance: 192.2
click at [740, 315] on input "Ракушняк в [GEOGRAPHIC_DATA]" at bounding box center [731, 310] width 354 height 16
paste input "Купить ракушняк в [GEOGRAPHIC_DATA]"
type input "Купить ракушняк в [GEOGRAPHIC_DATA]"
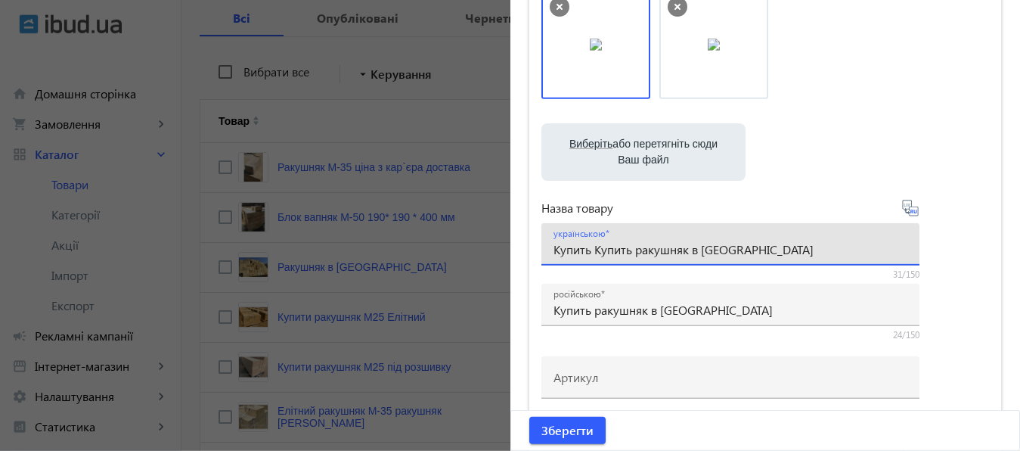
drag, startPoint x: 548, startPoint y: 250, endPoint x: 772, endPoint y: 242, distance: 224.0
click at [772, 242] on input "Купить Купить ракушняк в [GEOGRAPHIC_DATA]" at bounding box center [731, 249] width 354 height 16
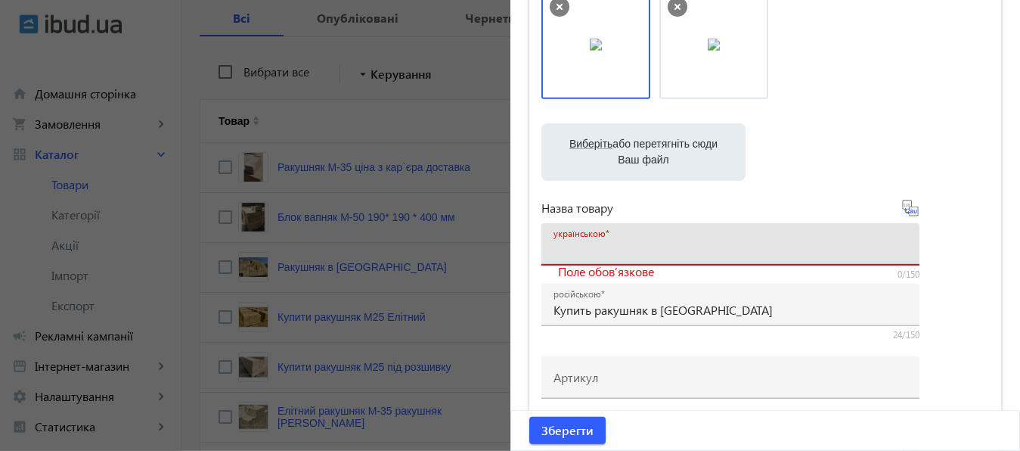
paste input "Купити ракушняк в [GEOGRAPHIC_DATA]"
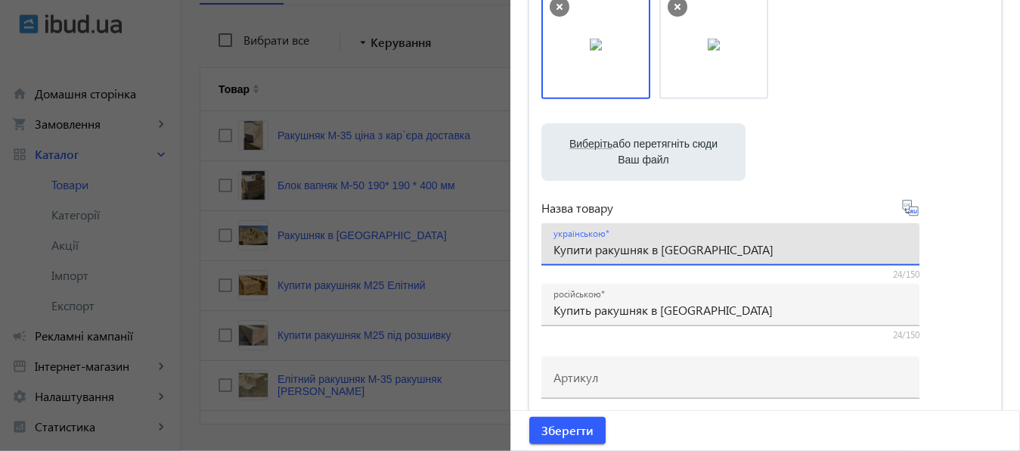
scroll to position [325, 0]
type input "Купити ракушняк в [GEOGRAPHIC_DATA]"
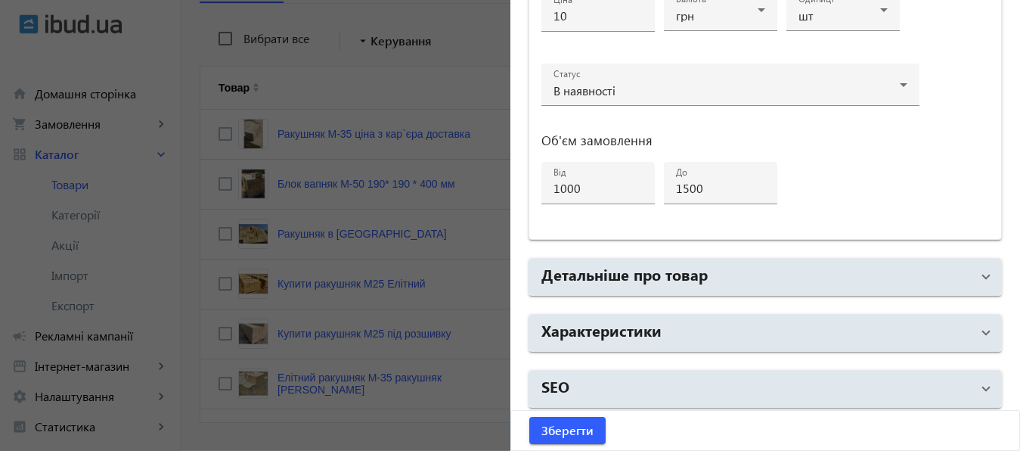
scroll to position [809, 0]
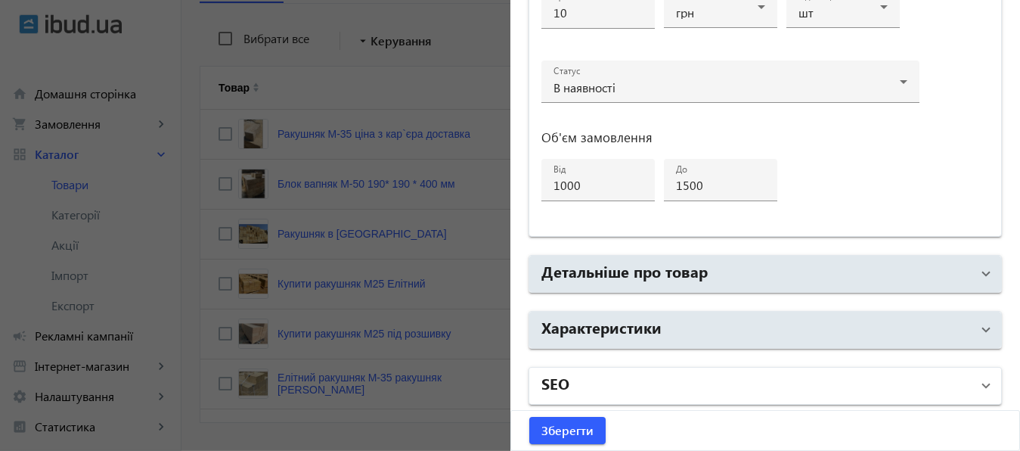
click at [702, 385] on mat-panel-title "SEO" at bounding box center [757, 385] width 430 height 27
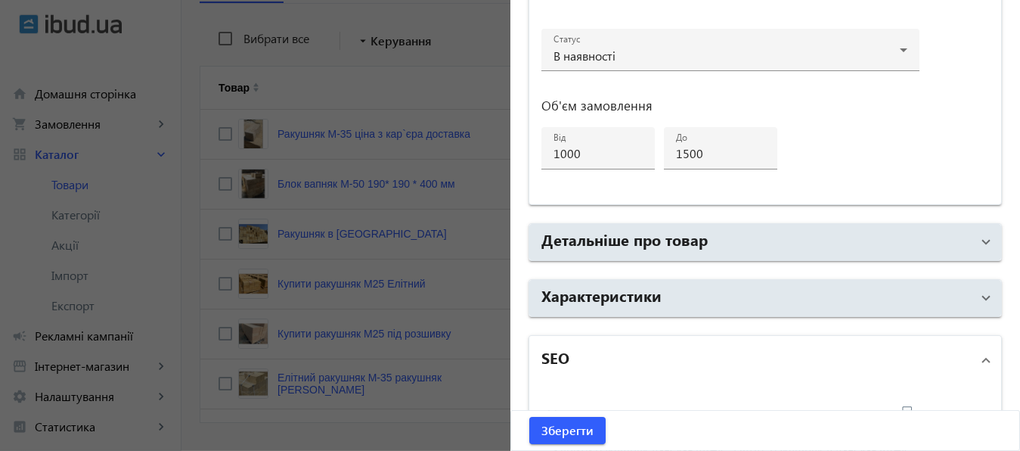
scroll to position [835, 0]
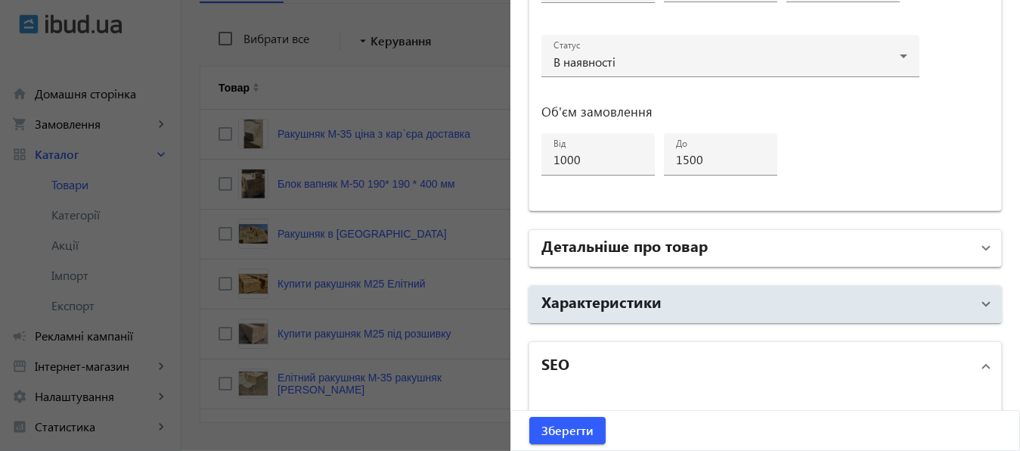
click at [744, 241] on mat-panel-title "Детальніше про товар" at bounding box center [757, 247] width 430 height 27
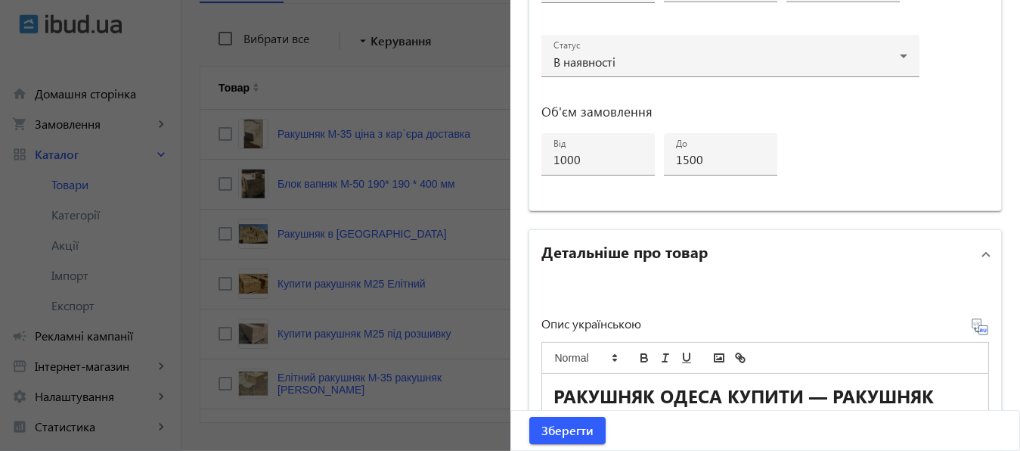
scroll to position [1000, 0]
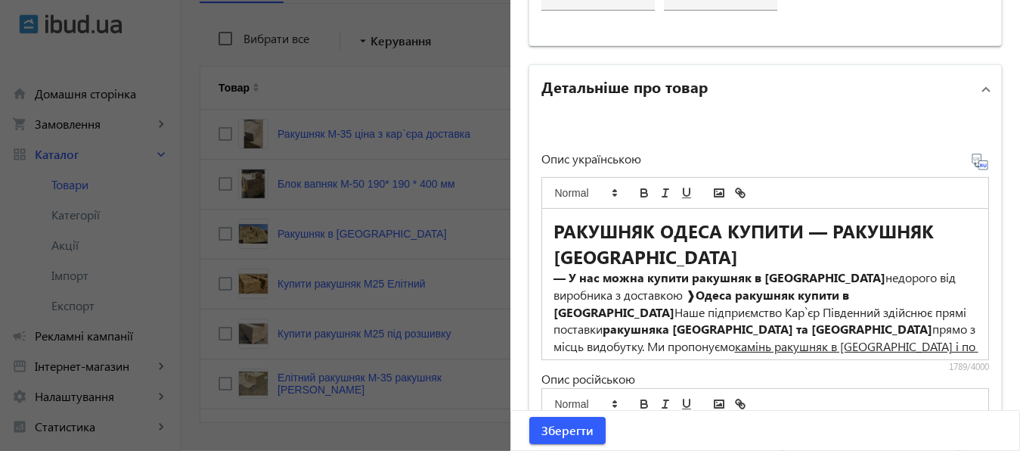
click at [554, 230] on strong "РАКУШНЯК ОДЕСА КУПИТИ — РАКУШНЯК [GEOGRAPHIC_DATA]" at bounding box center [747, 244] width 386 height 50
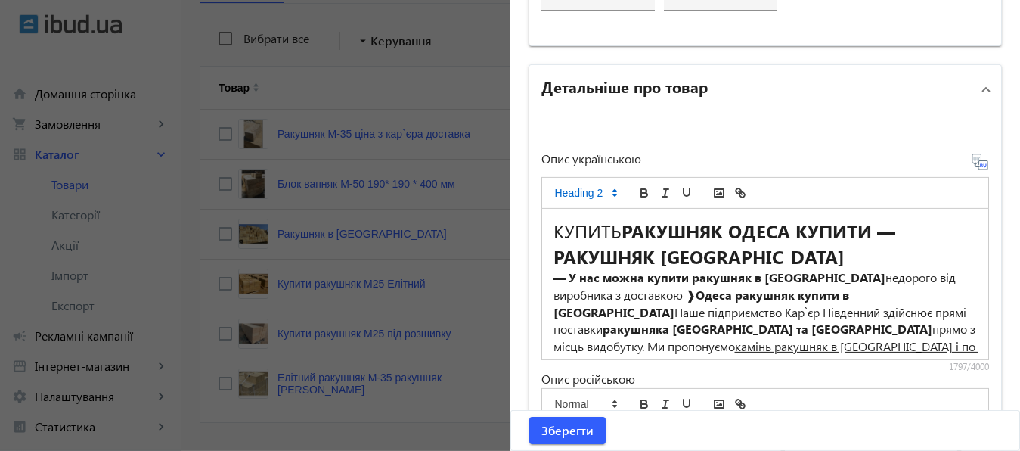
click at [570, 231] on h2 "КУПИТЬ РАКУШНЯК ОДЕСА КУПИТИ — РАКУШНЯК [GEOGRAPHIC_DATA]" at bounding box center [766, 243] width 424 height 51
drag, startPoint x: 549, startPoint y: 230, endPoint x: 616, endPoint y: 235, distance: 67.5
click at [616, 235] on h2 "КУПИТЬ РАКУШНЯК ОДЕСА КУПИТИ — РАКУШНЯК [GEOGRAPHIC_DATA]" at bounding box center [766, 243] width 424 height 51
click at [638, 192] on icon "bold" at bounding box center [645, 193] width 14 height 14
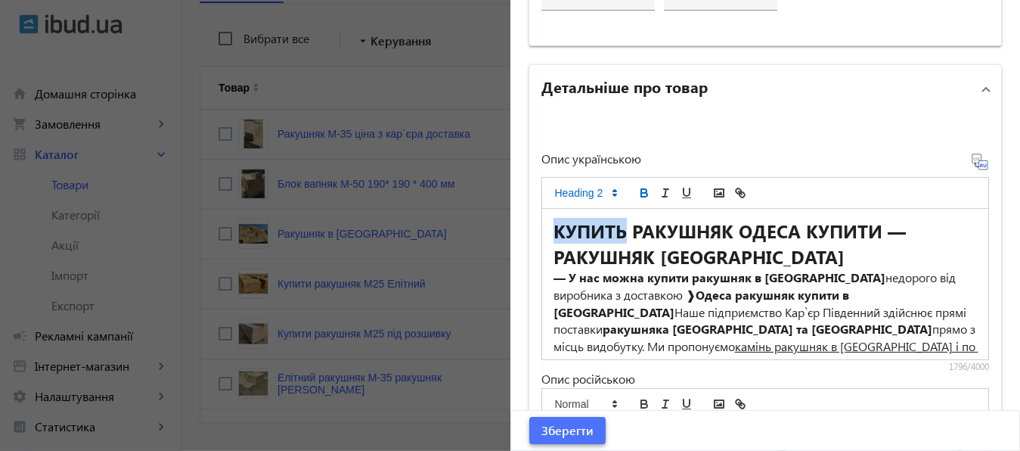
click at [573, 428] on span "Зберегти" at bounding box center [568, 430] width 52 height 17
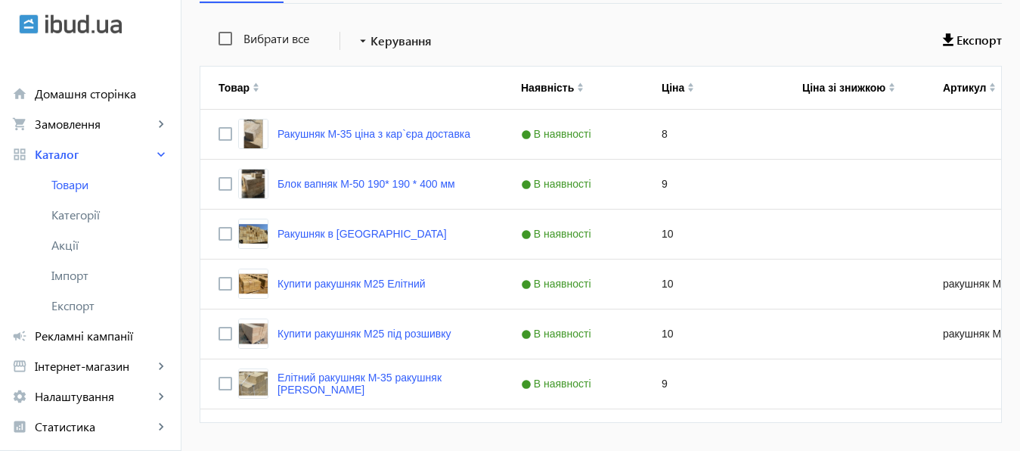
scroll to position [0, 0]
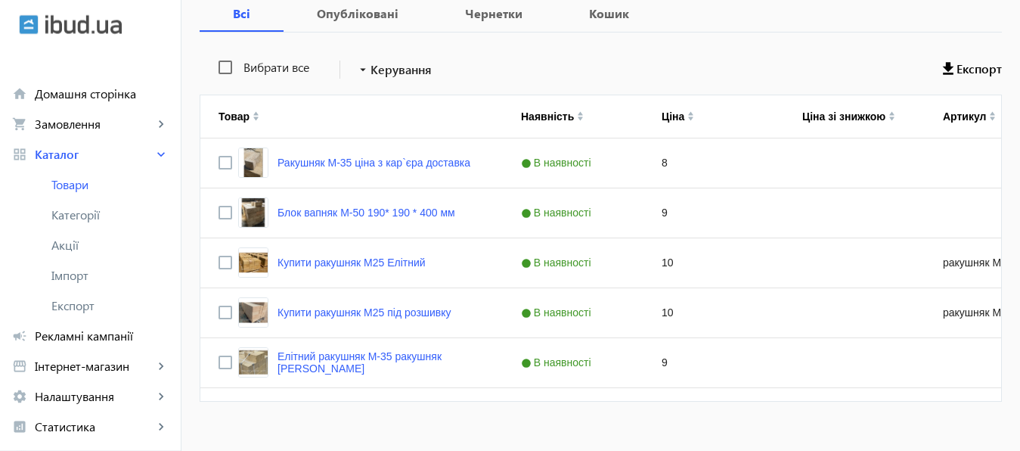
scroll to position [317, 0]
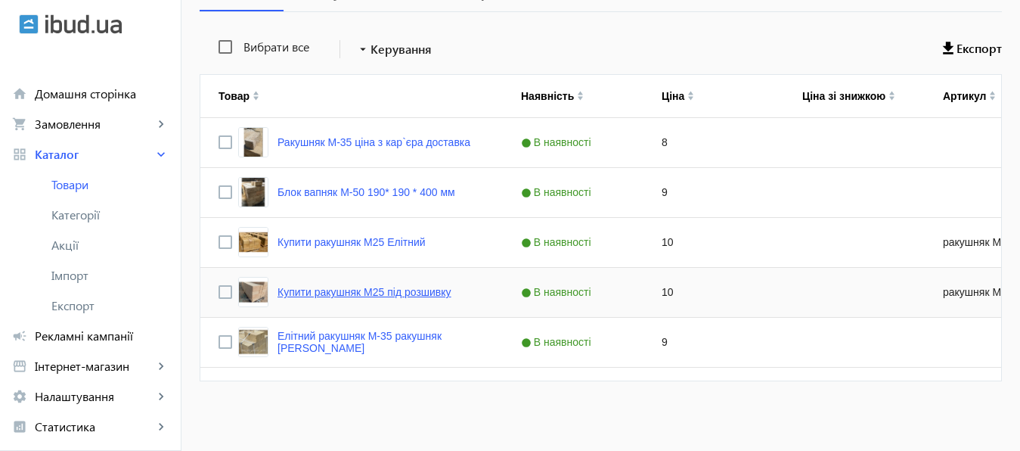
click at [417, 293] on link "Купити ракушняк М25 під розшивку" at bounding box center [365, 292] width 174 height 12
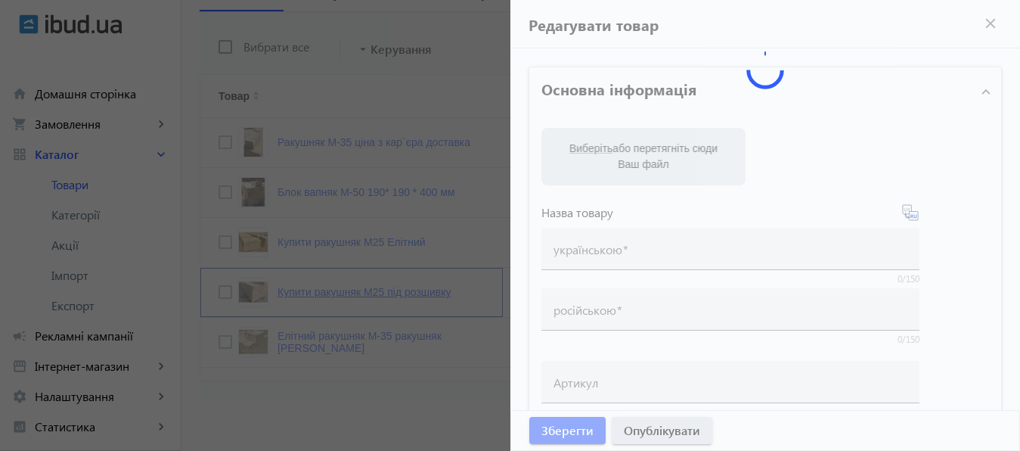
type input "Купити ракушняк М25 під розшивку"
type input "Купить ракушняк М25 под расшивку"
type input "ракушняк М25 под расшивку"
checkbox input "true"
type input "10"
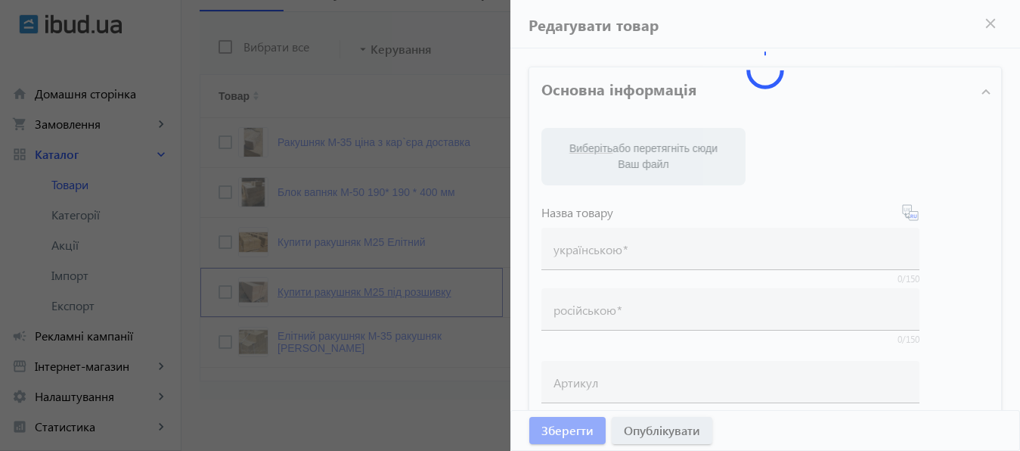
type input "1000"
type input "2000"
type input "Ракушняк М25 під розшивку (ракушняк М25 облицювальний), ракушняк М25 Еліт ціна …"
type input "Ракушняк М25 под расшивку (ракушняк М25 облицовочный),ракушняк М25 Элит цена [G…"
type textarea "Ракушняк М25 [GEOGRAPHIC_DATA], ціна ракушняк М25 [GEOGRAPHIC_DATA], продаж рак…"
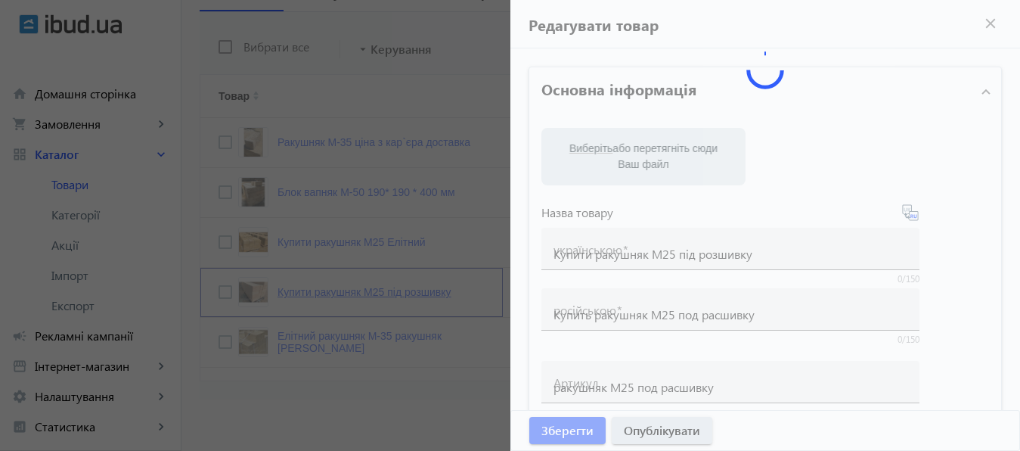
type textarea "Ракушняк М25 [GEOGRAPHIC_DATA], цена ракушняк М25 [GEOGRAPHIC_DATA], продажа ра…"
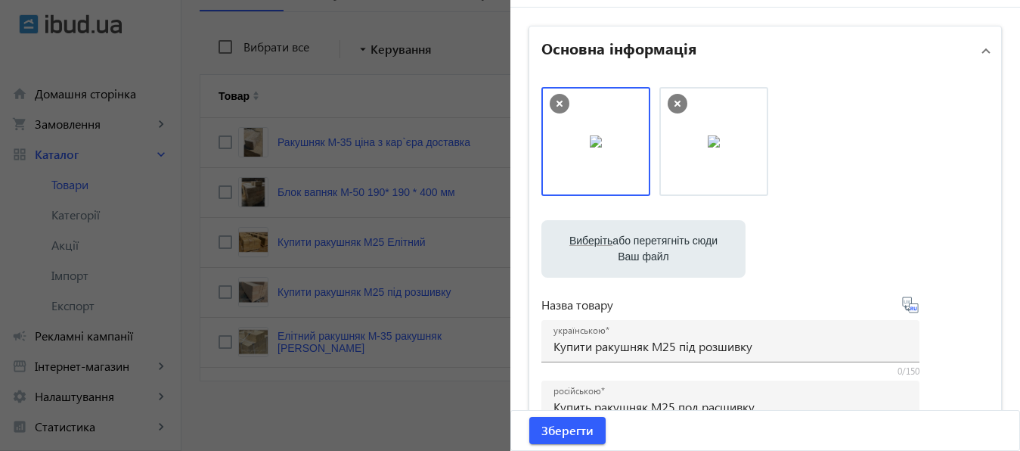
scroll to position [51, 0]
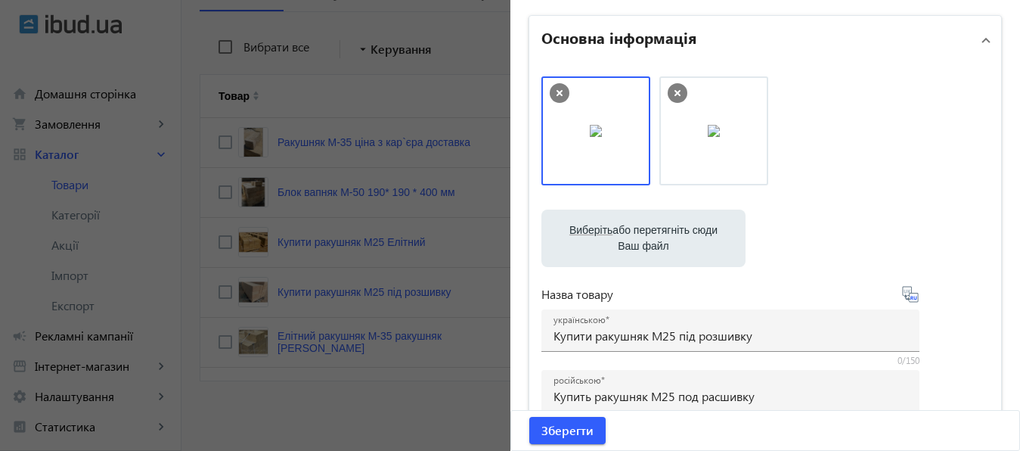
click at [660, 234] on label "Виберіть або перетягніть сюди Ваш файл" at bounding box center [644, 238] width 180 height 42
click at [660, 234] on input "Виберіть або перетягніть сюди Ваш файл" at bounding box center [644, 240] width 180 height 18
type input "C:\fakepath\РАКУШНЯК ОДЕССКИЙ КАРЬЕР ЮЖНЫЙ 9.PNG"
click at [618, 231] on label "Виберіть або перетягніть сюди Ваш файл" at bounding box center [644, 238] width 180 height 42
click at [618, 231] on input "Виберіть або перетягніть сюди Ваш файл" at bounding box center [644, 240] width 180 height 18
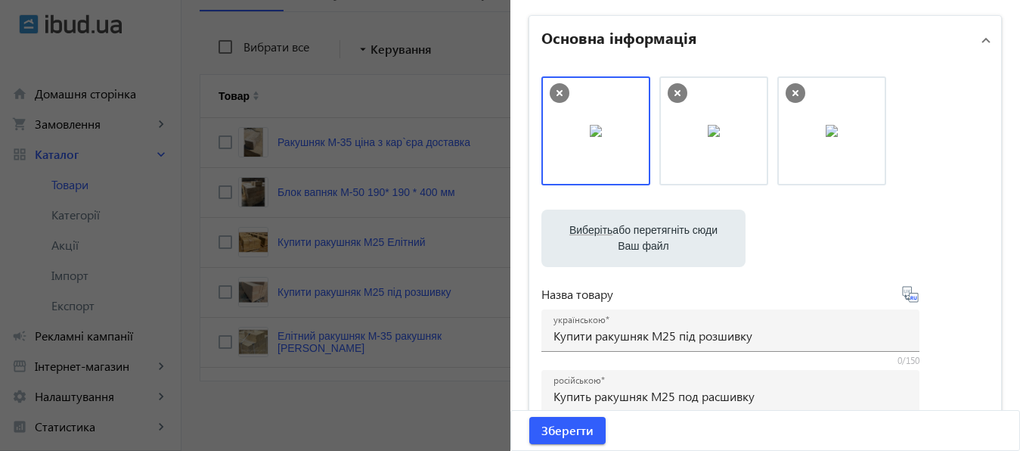
type input "C:\fakepath\КАРЬЕР ЮЖНЫЙ.PNG"
drag, startPoint x: 940, startPoint y: 113, endPoint x: 583, endPoint y: 116, distance: 357.0
click at [583, 116] on body "arrow_back home Домашня сторінка shopping_cart Замовлення keyboard_arrow_right …" at bounding box center [510, 67] width 1020 height 768
drag, startPoint x: 829, startPoint y: 127, endPoint x: 587, endPoint y: 118, distance: 242.2
click at [587, 118] on body "arrow_back home Домашня сторінка shopping_cart Замовлення keyboard_arrow_right …" at bounding box center [510, 67] width 1020 height 768
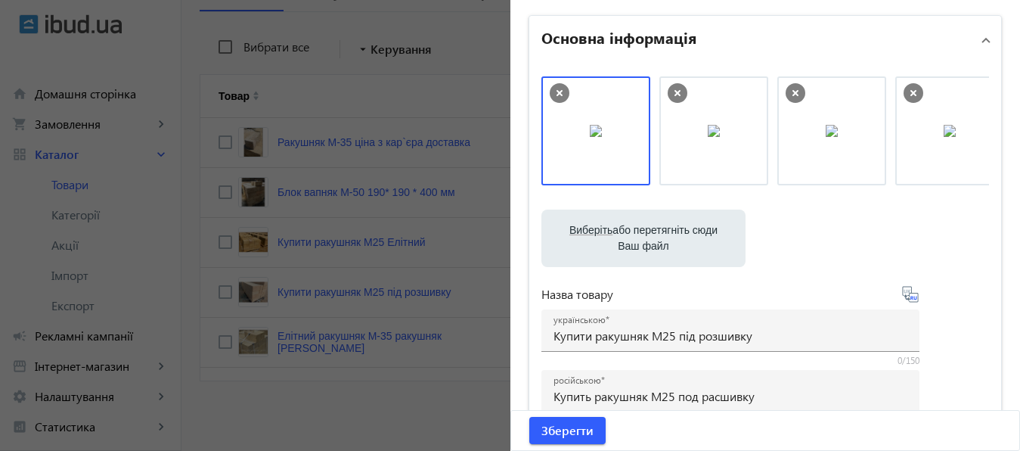
click at [668, 88] on icon at bounding box center [678, 93] width 20 height 20
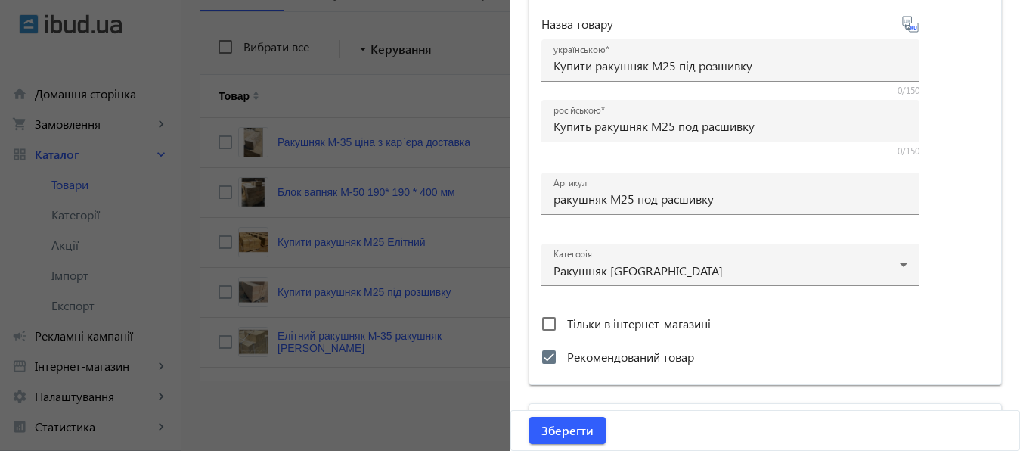
scroll to position [809, 0]
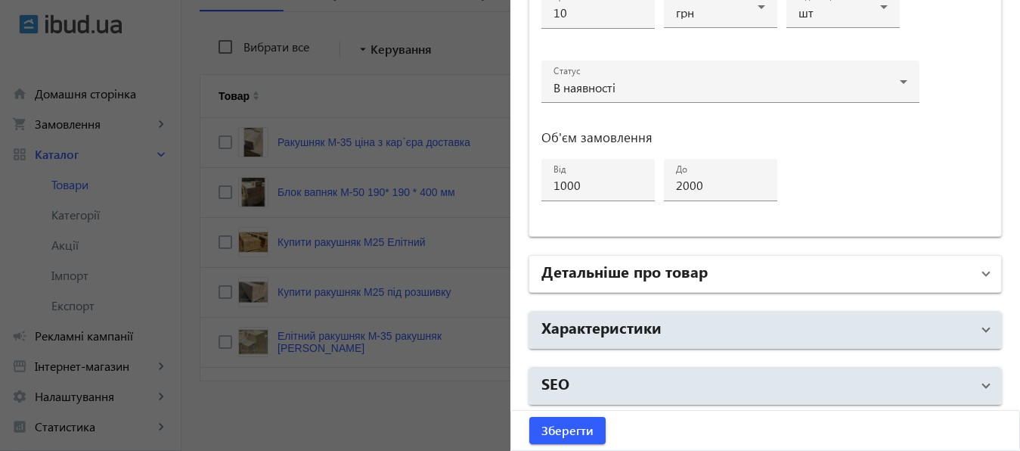
click at [654, 265] on h2 "Детальніше про товар" at bounding box center [625, 270] width 166 height 21
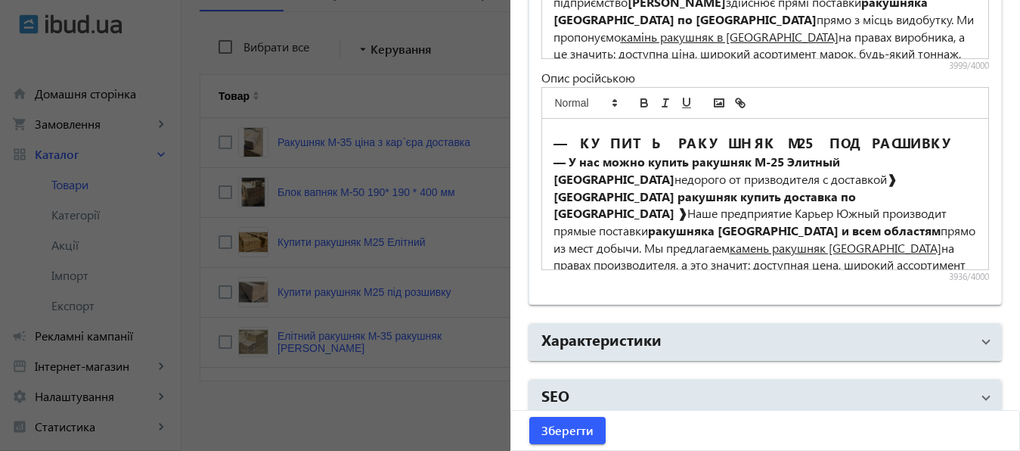
scroll to position [1312, 0]
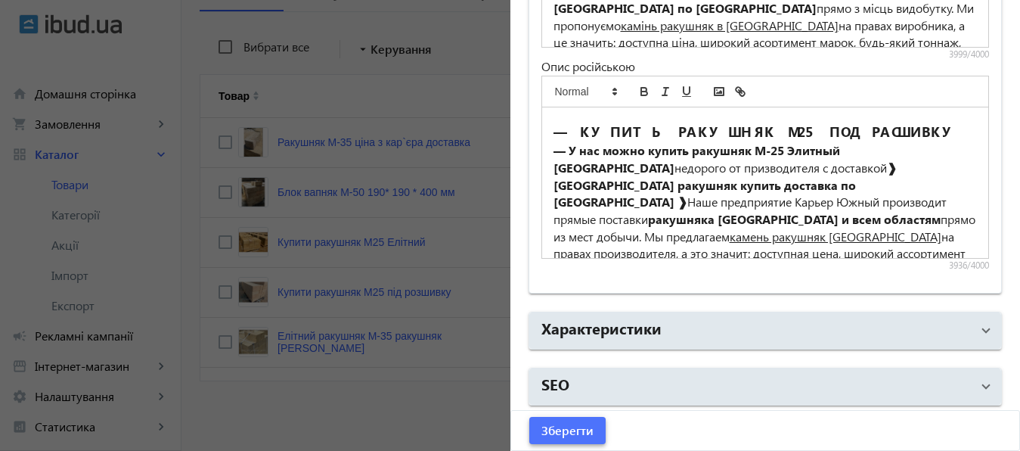
click at [555, 432] on span "Зберегти" at bounding box center [568, 430] width 52 height 17
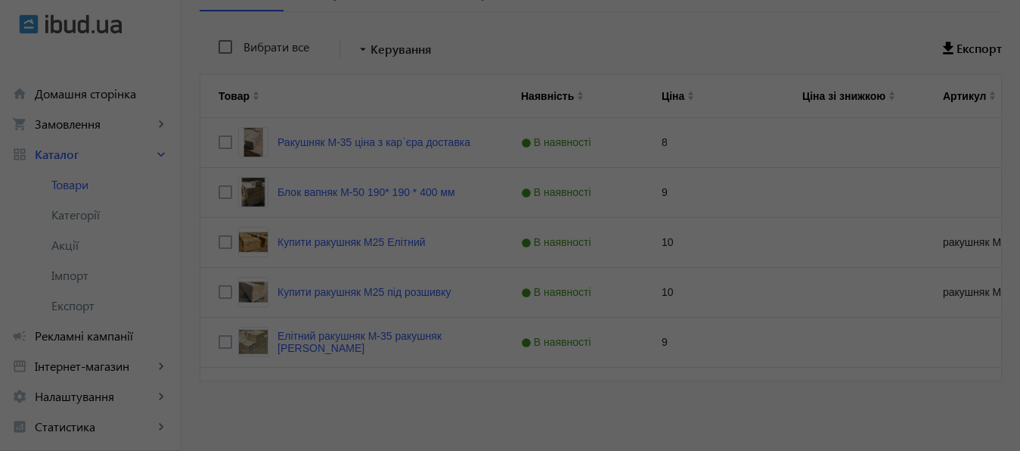
scroll to position [0, 0]
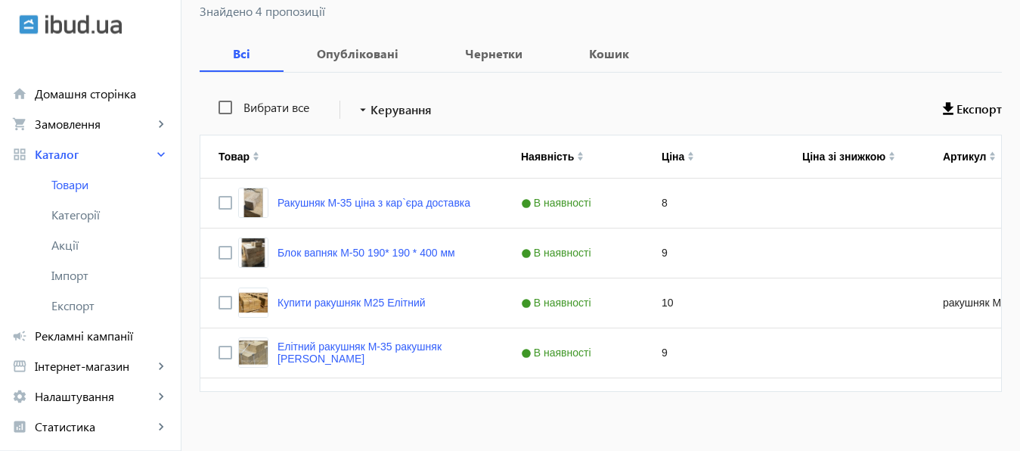
scroll to position [267, 0]
